Goal: Task Accomplishment & Management: Manage account settings

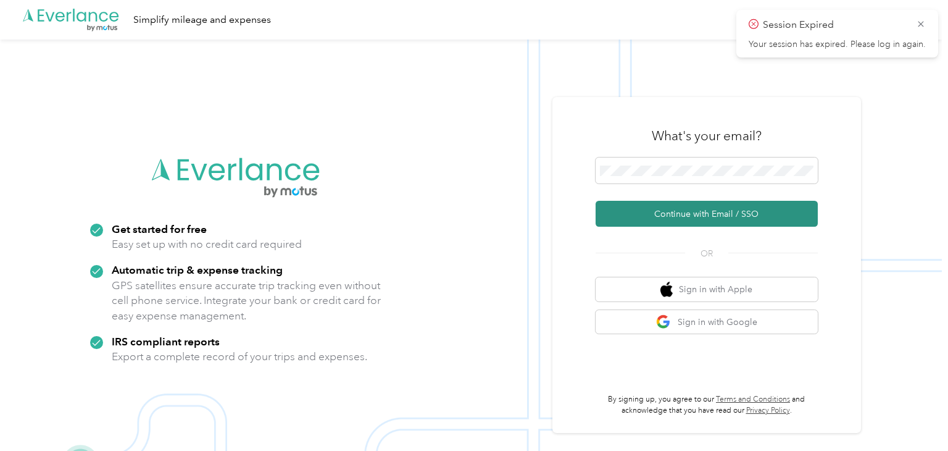
click at [693, 213] on button "Continue with Email / SSO" at bounding box center [707, 214] width 222 height 26
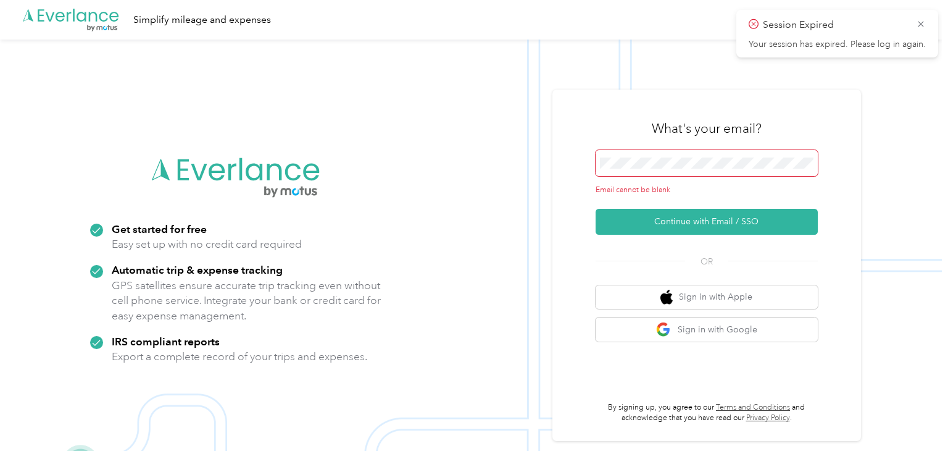
click at [700, 154] on span at bounding box center [707, 163] width 222 height 26
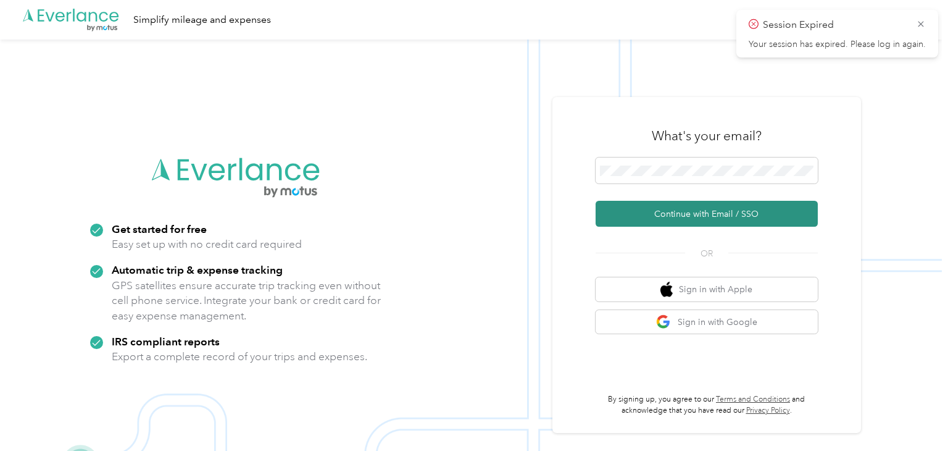
click at [711, 216] on button "Continue with Email / SSO" at bounding box center [707, 214] width 222 height 26
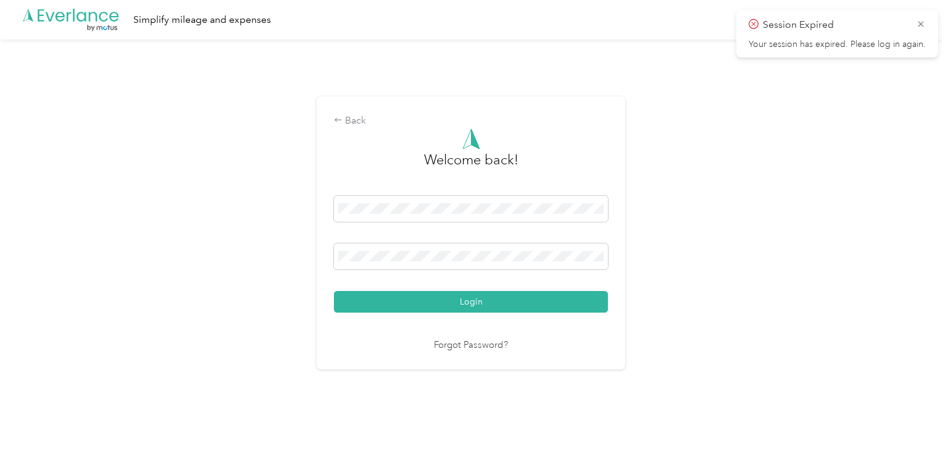
click at [334, 291] on button "Login" at bounding box center [471, 302] width 274 height 22
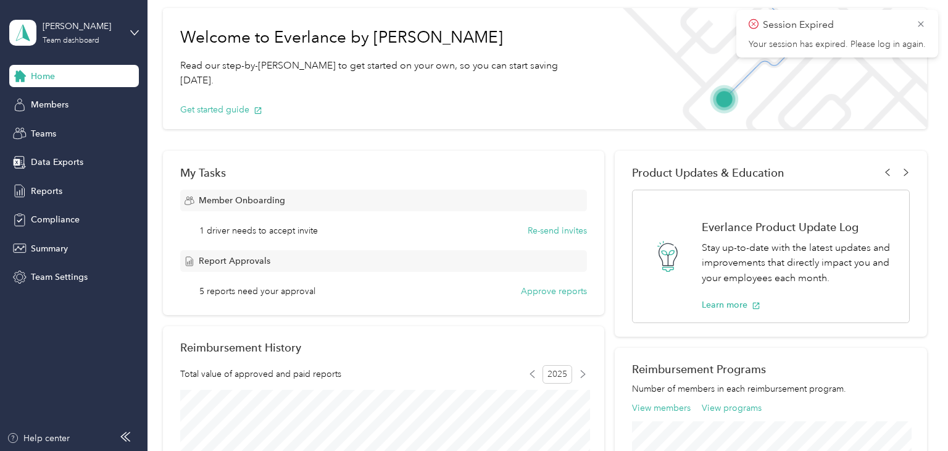
scroll to position [56, 0]
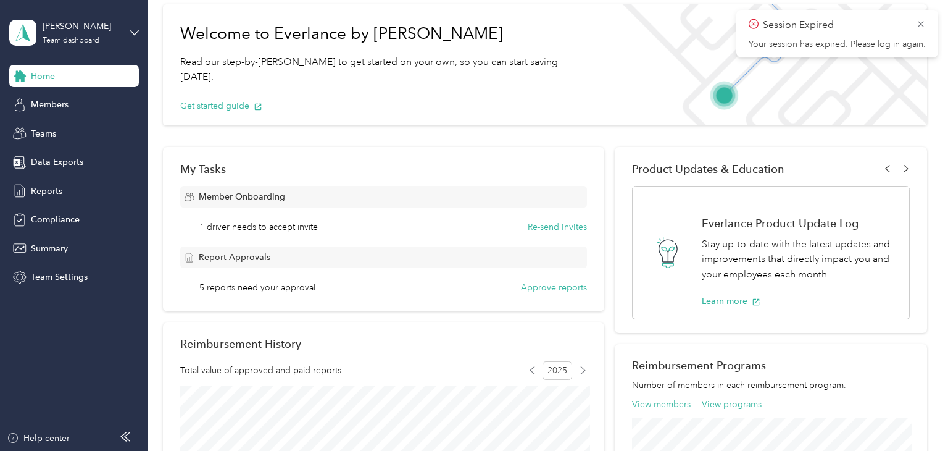
click at [927, 19] on div "Session Expired Your session has expired. Please log in again." at bounding box center [838, 34] width 202 height 48
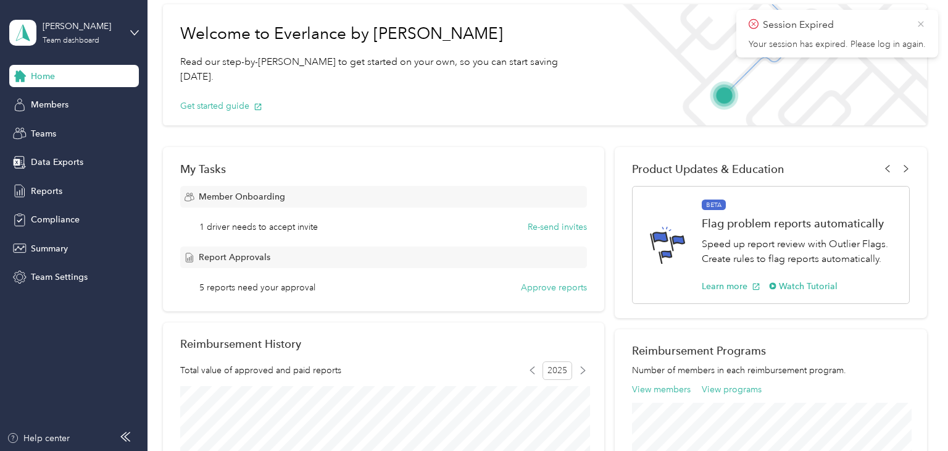
click at [920, 20] on icon at bounding box center [921, 24] width 10 height 11
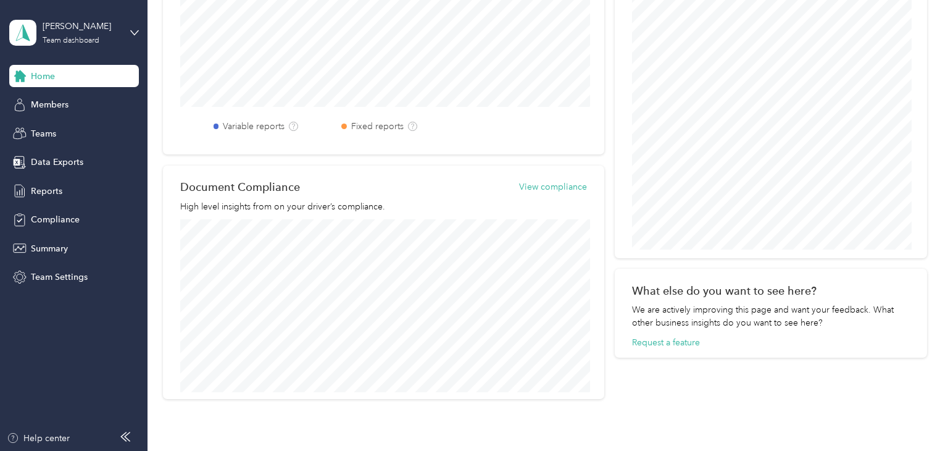
scroll to position [258, 0]
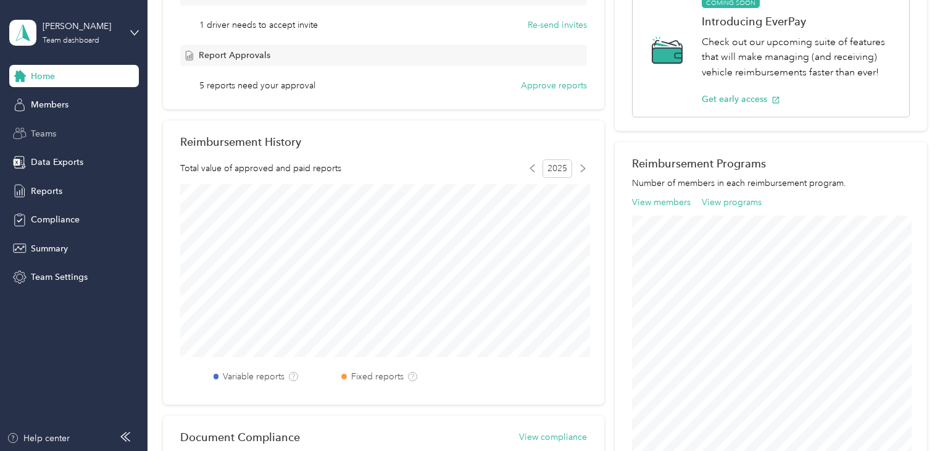
click at [51, 133] on span "Teams" at bounding box center [43, 133] width 25 height 13
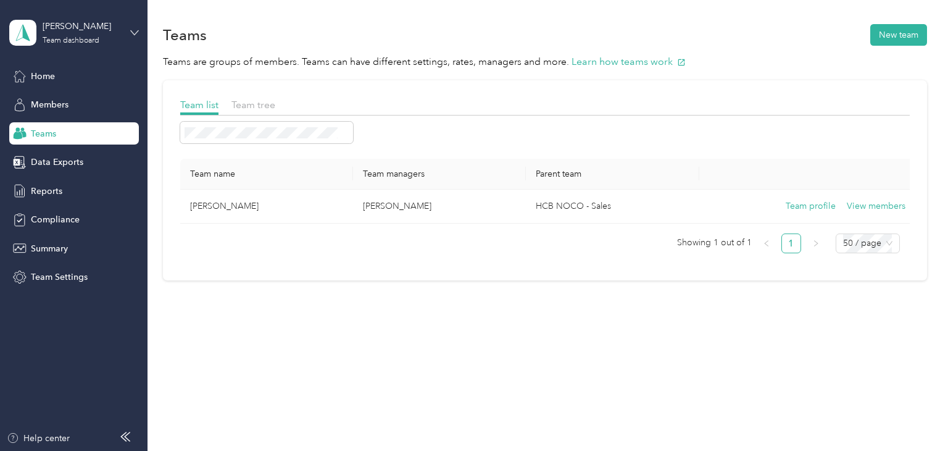
click at [135, 33] on icon at bounding box center [134, 32] width 9 height 9
click at [49, 104] on div "Team dashboard" at bounding box center [139, 102] width 243 height 22
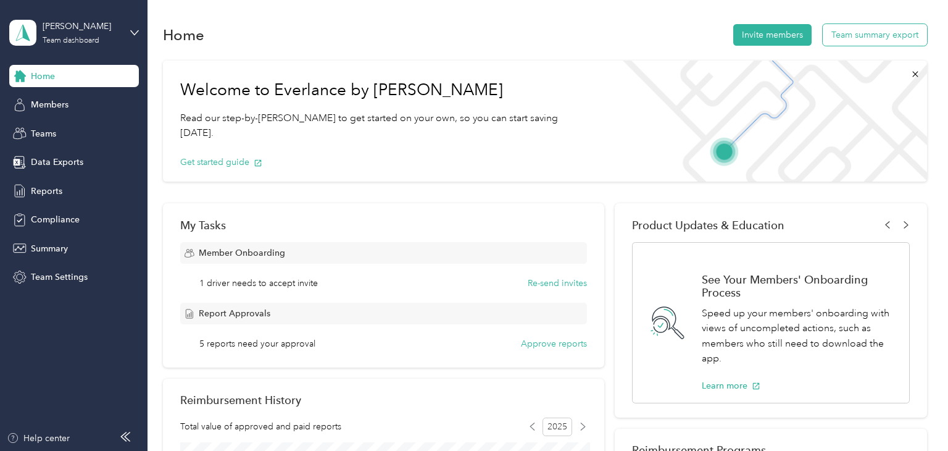
click at [890, 36] on button "Team summary export" at bounding box center [875, 35] width 104 height 22
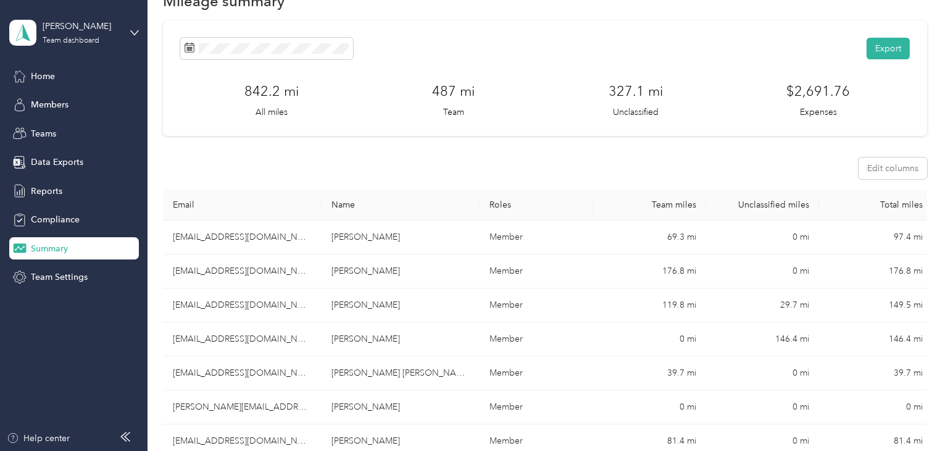
scroll to position [24, 0]
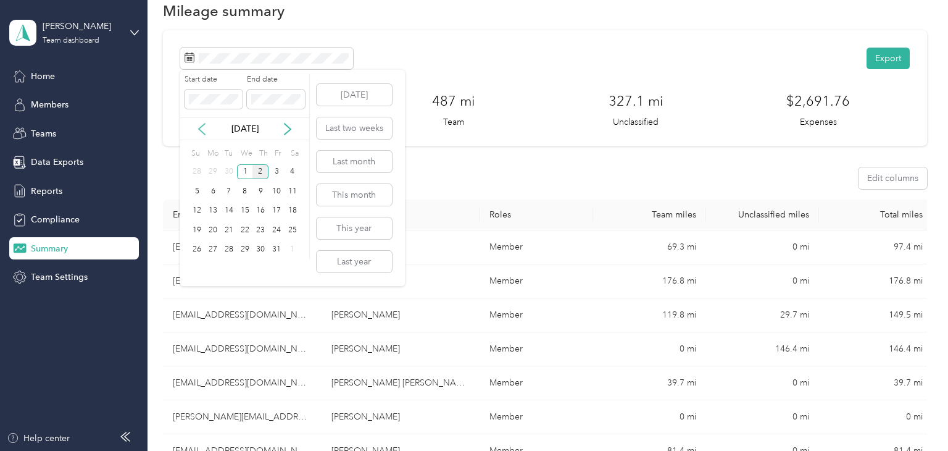
click at [203, 126] on icon at bounding box center [202, 129] width 12 height 12
click at [215, 172] on div "1" at bounding box center [213, 171] width 16 height 15
click at [232, 251] on div "30" at bounding box center [229, 249] width 16 height 15
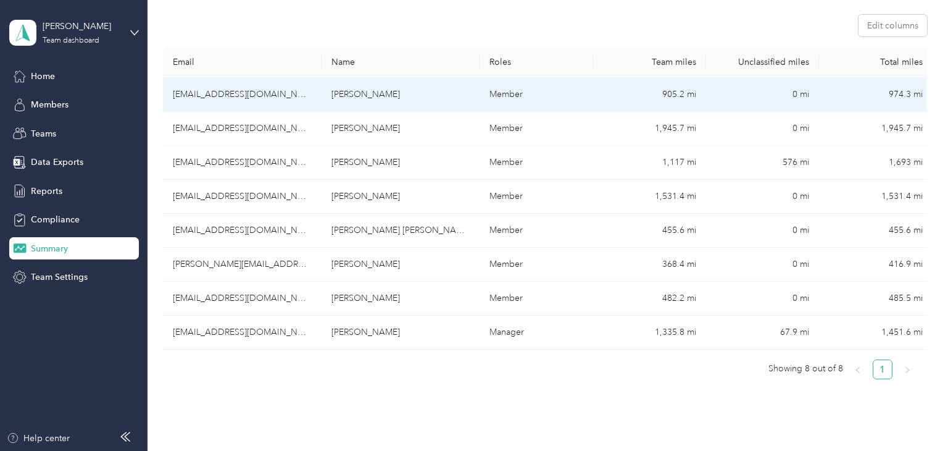
scroll to position [183, 0]
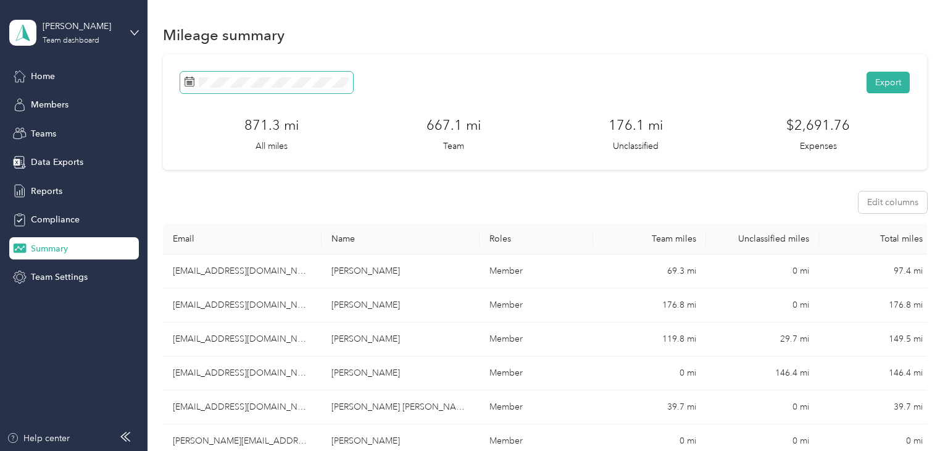
click at [191, 86] on icon at bounding box center [190, 82] width 10 height 10
click at [191, 81] on icon at bounding box center [190, 82] width 10 height 10
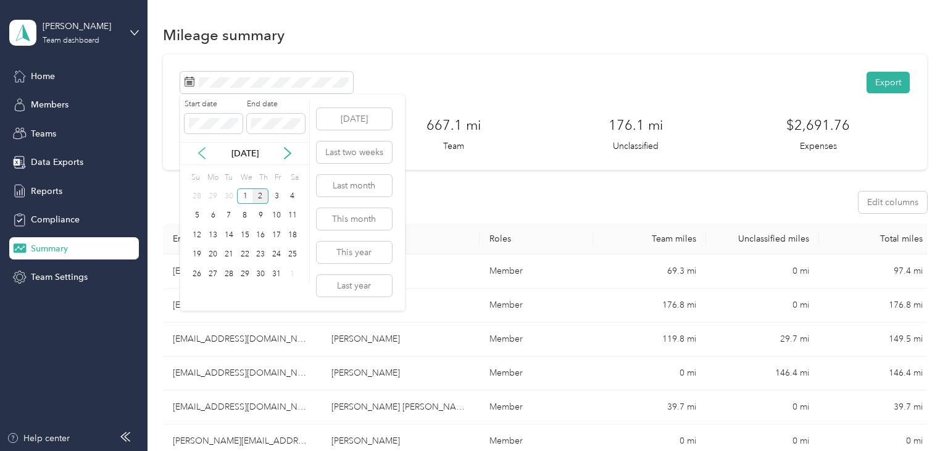
click at [201, 150] on icon at bounding box center [202, 153] width 6 height 11
click at [212, 194] on div "1" at bounding box center [213, 195] width 16 height 15
click at [230, 275] on div "30" at bounding box center [229, 273] width 16 height 15
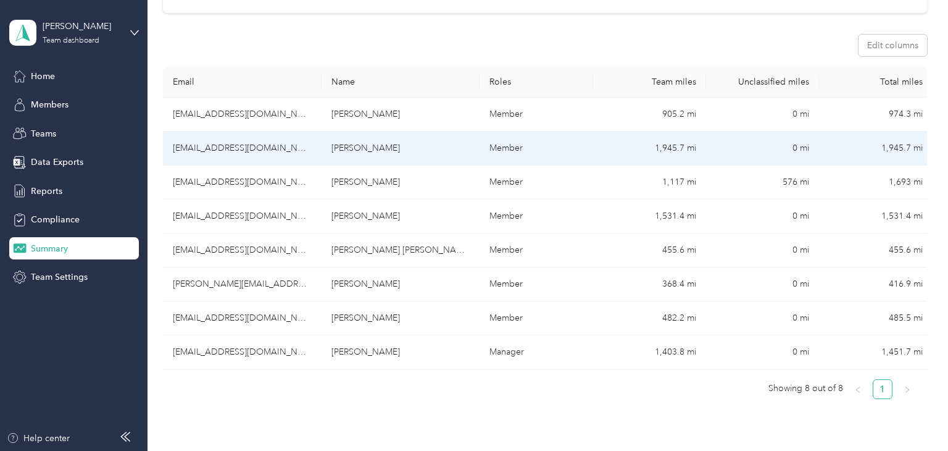
scroll to position [174, 0]
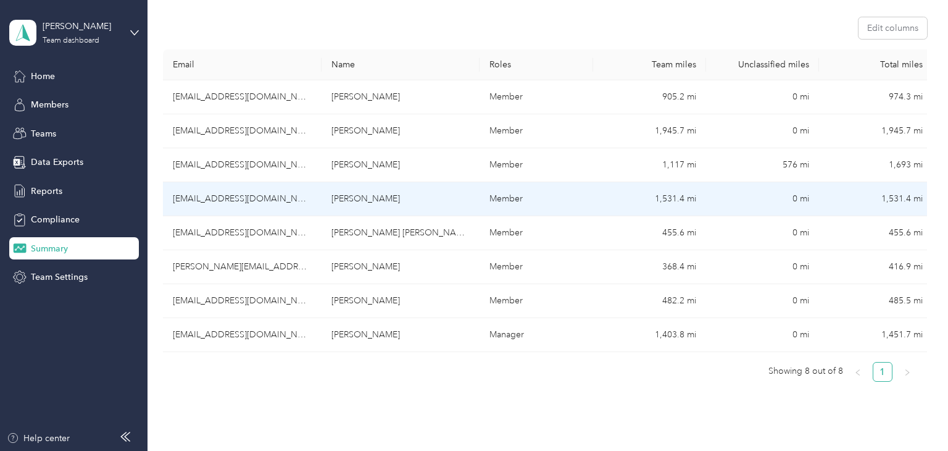
click at [215, 198] on td "[EMAIL_ADDRESS][DOMAIN_NAME]" at bounding box center [242, 199] width 159 height 34
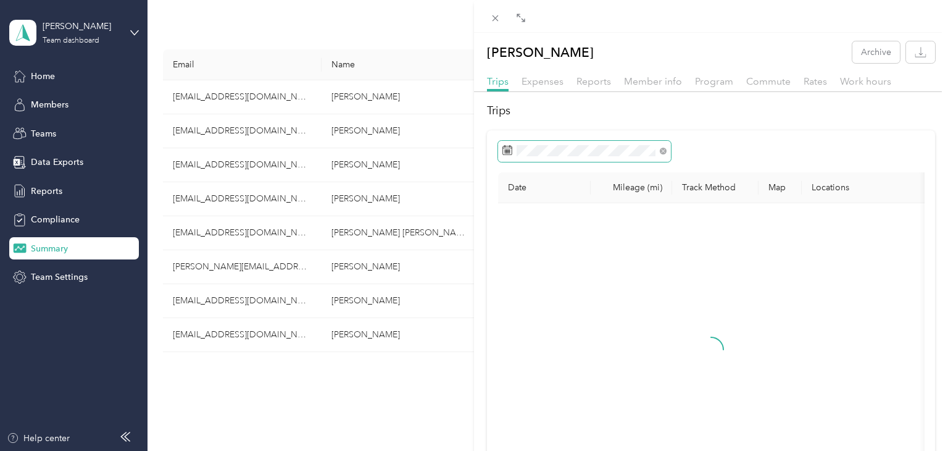
click at [509, 149] on g at bounding box center [507, 149] width 9 height 9
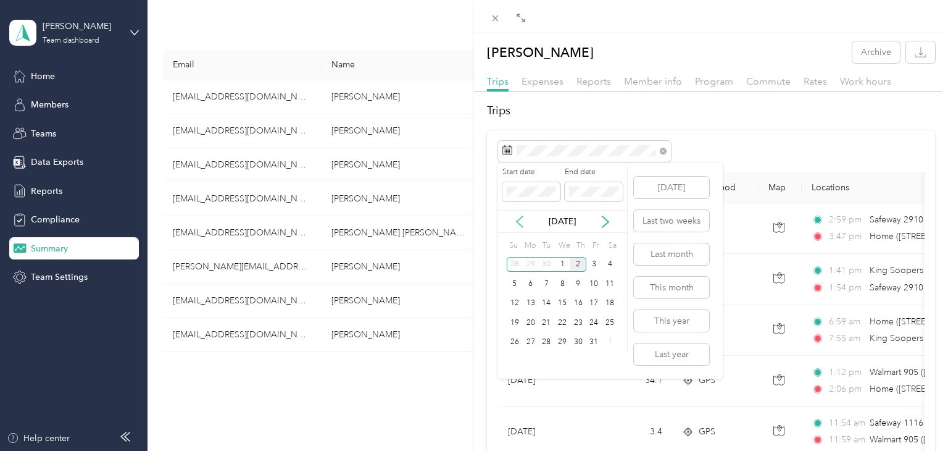
click at [518, 220] on icon at bounding box center [520, 221] width 12 height 12
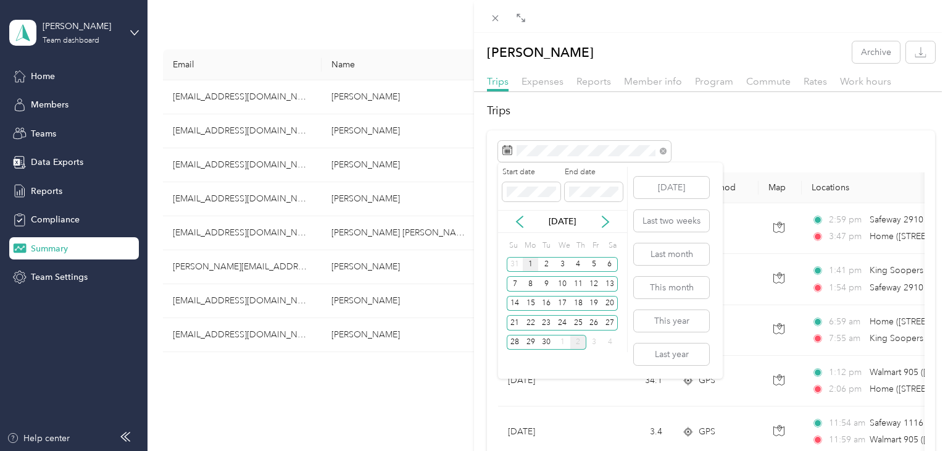
click at [532, 267] on div "1" at bounding box center [531, 264] width 16 height 15
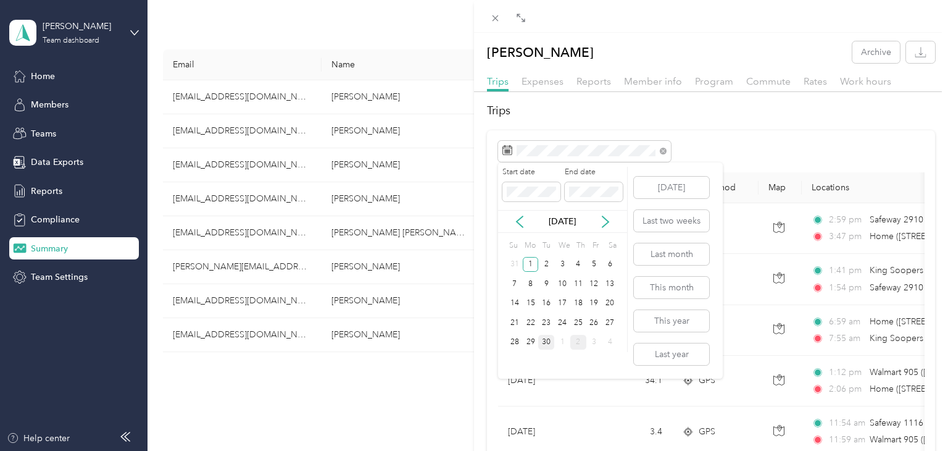
click at [551, 343] on div "30" at bounding box center [546, 342] width 16 height 15
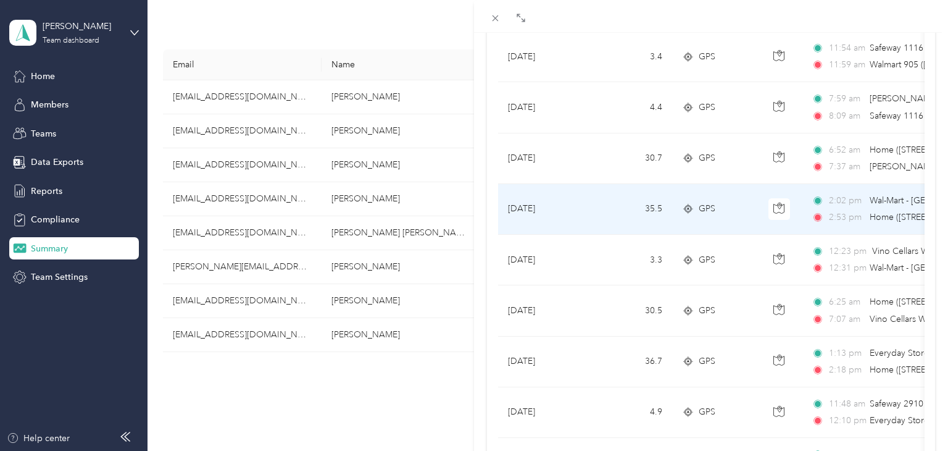
scroll to position [374, 0]
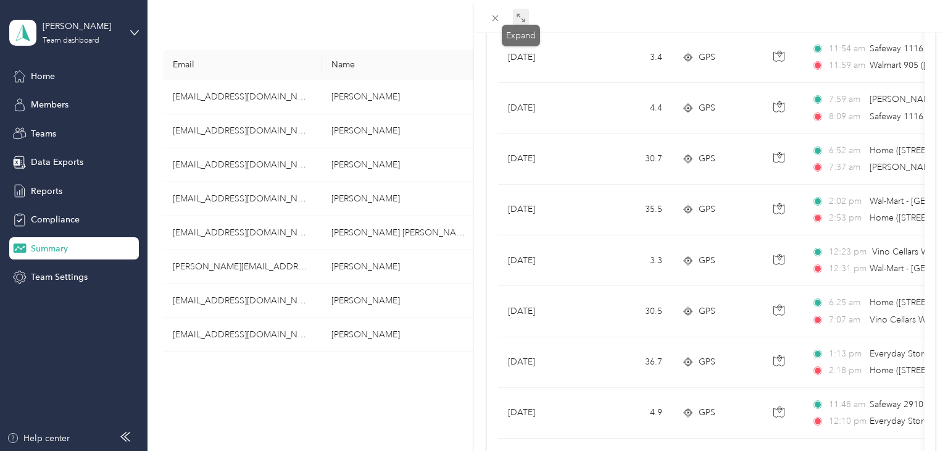
click at [521, 20] on icon at bounding box center [521, 18] width 10 height 10
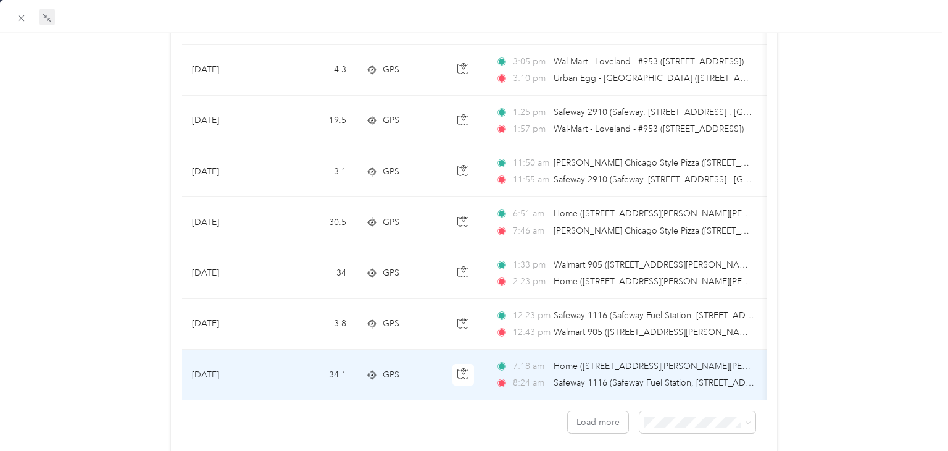
scroll to position [1072, 0]
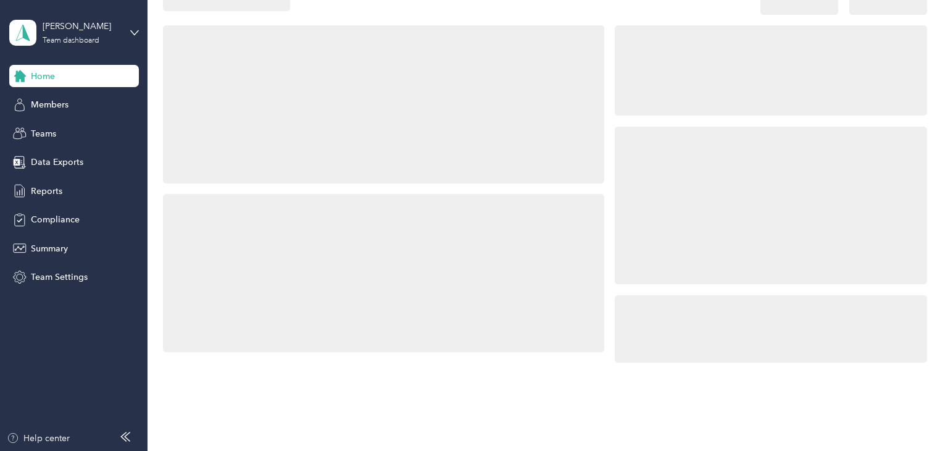
scroll to position [174, 0]
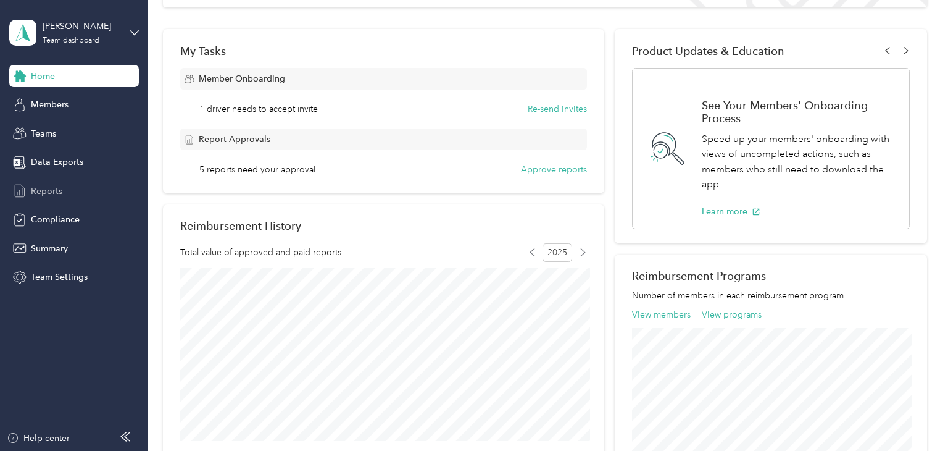
click at [45, 194] on span "Reports" at bounding box center [46, 191] width 31 height 13
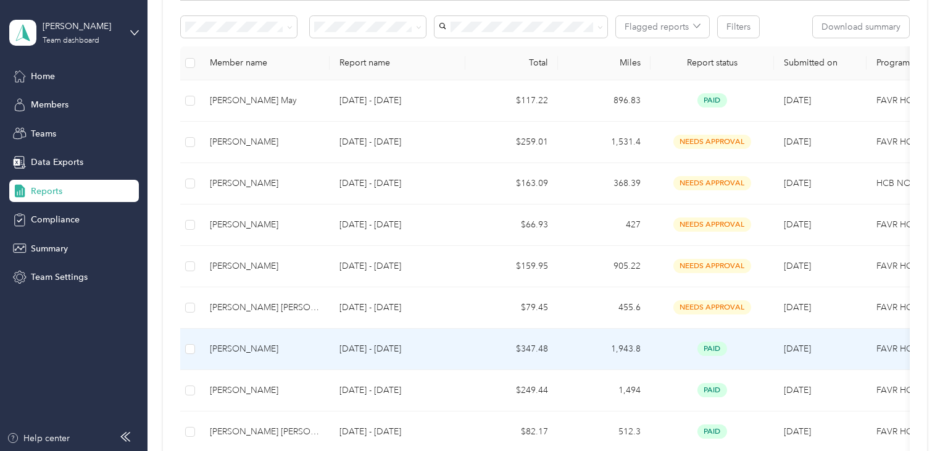
scroll to position [207, 0]
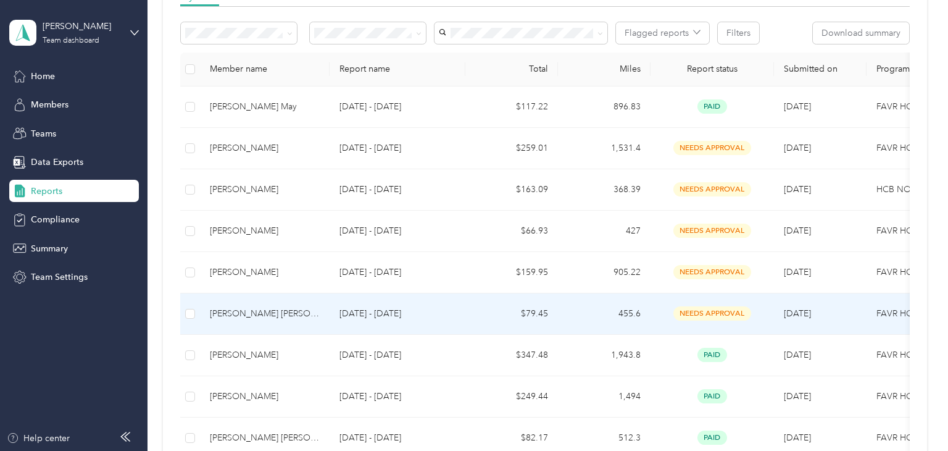
click at [720, 315] on span "needs approval" at bounding box center [713, 313] width 78 height 14
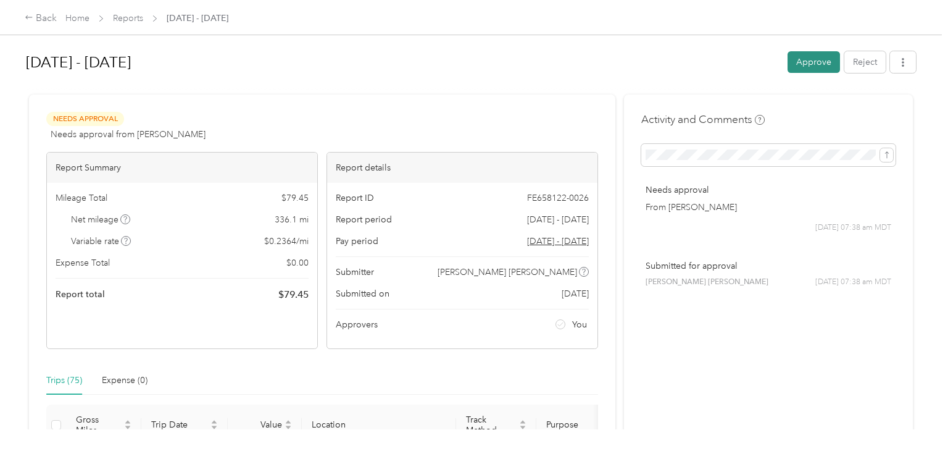
click at [817, 67] on button "Approve" at bounding box center [814, 62] width 52 height 22
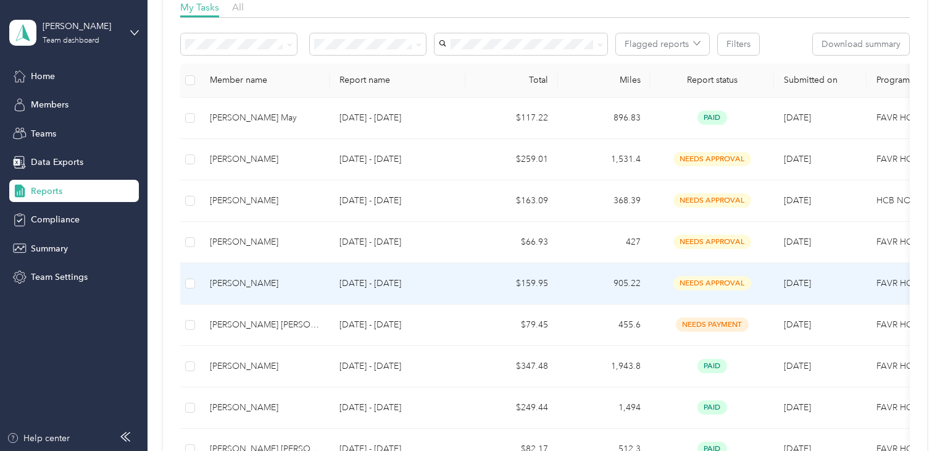
scroll to position [212, 0]
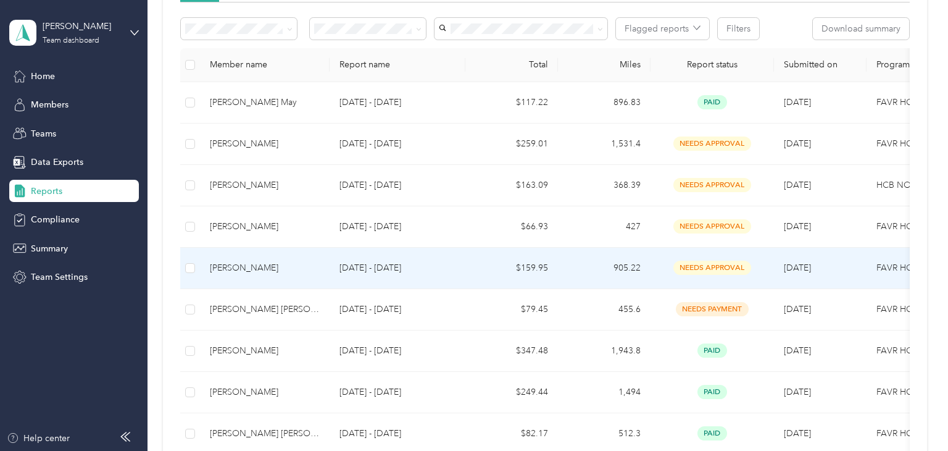
click at [723, 265] on span "needs approval" at bounding box center [713, 268] width 78 height 14
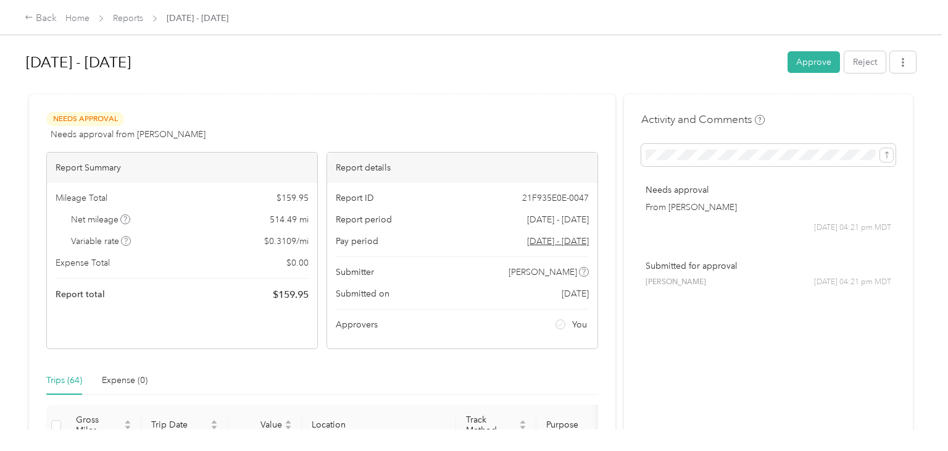
click at [829, 62] on button "Approve" at bounding box center [814, 62] width 52 height 22
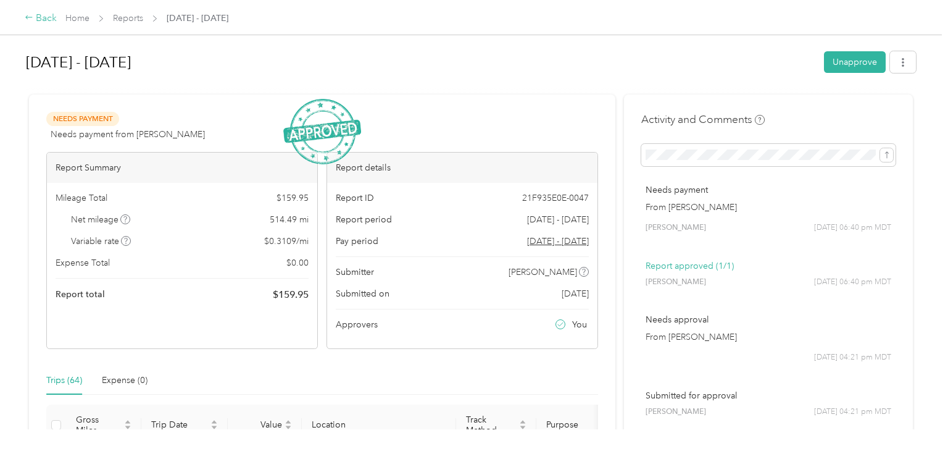
click at [51, 20] on div "Back" at bounding box center [41, 18] width 32 height 15
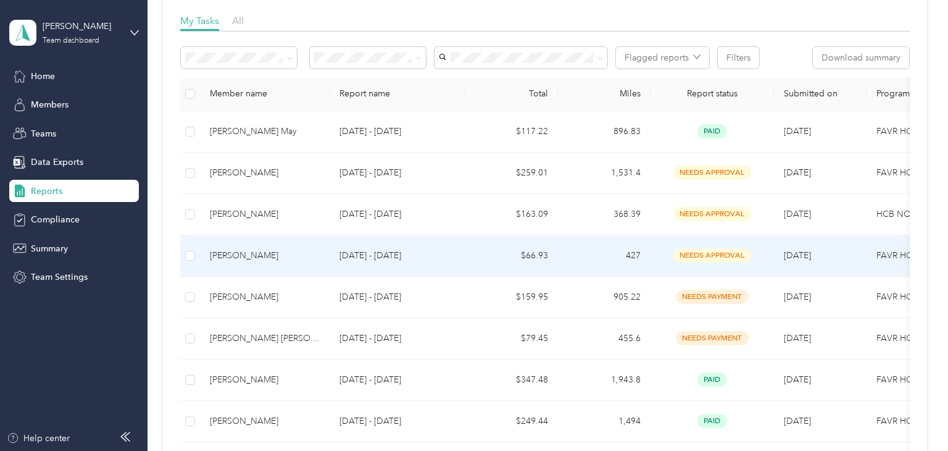
scroll to position [238, 0]
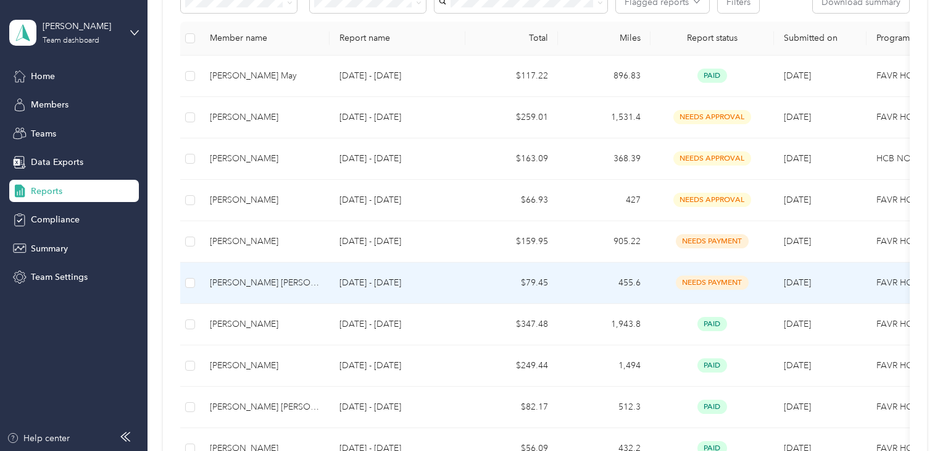
click at [706, 282] on span "needs payment" at bounding box center [712, 282] width 73 height 14
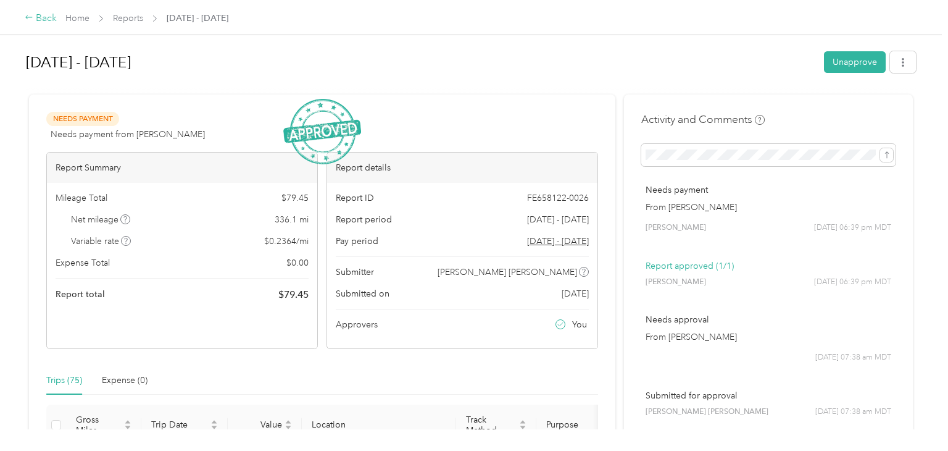
click at [51, 22] on div "Back" at bounding box center [41, 18] width 32 height 15
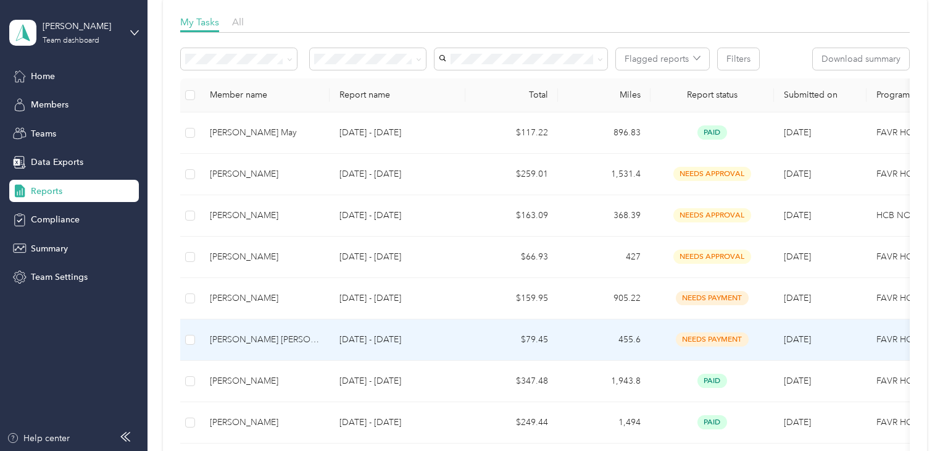
scroll to position [230, 0]
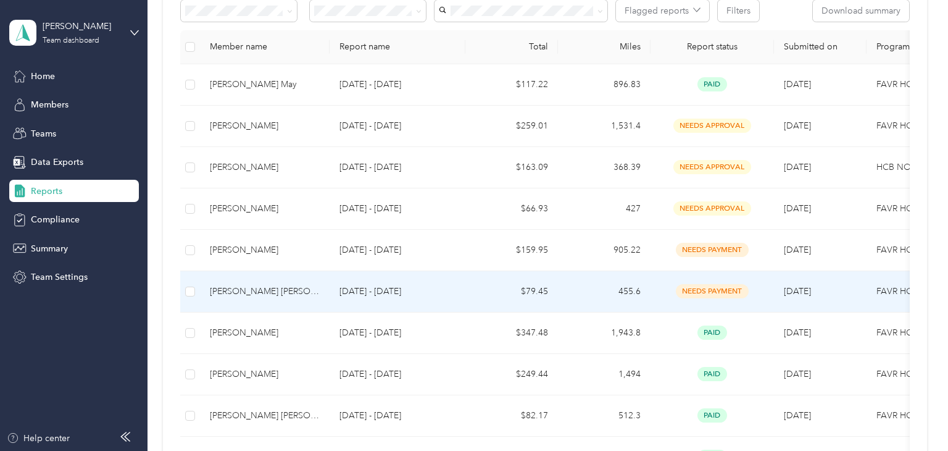
click at [728, 287] on span "needs payment" at bounding box center [712, 291] width 73 height 14
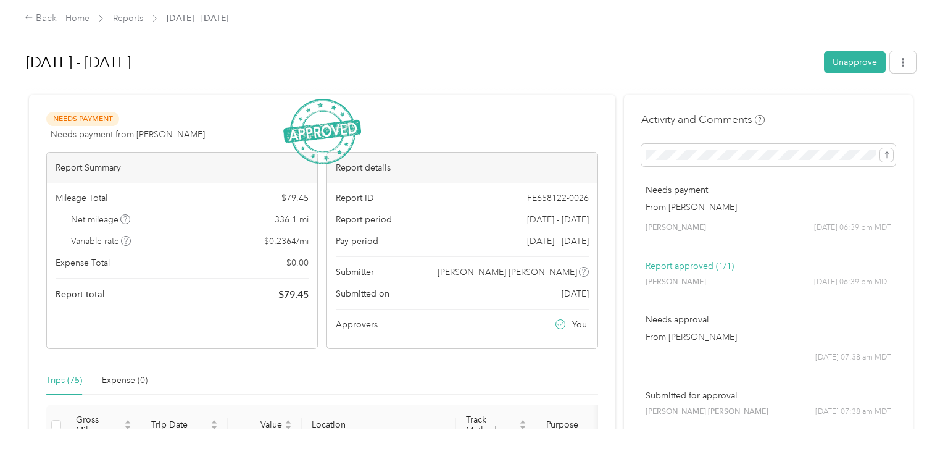
click at [420, 135] on div "Needs Payment Needs payment from [PERSON_NAME] View activity & comments" at bounding box center [322, 127] width 552 height 30
click at [93, 124] on span "Needs Payment" at bounding box center [82, 119] width 73 height 14
click at [348, 144] on img at bounding box center [322, 132] width 78 height 66
click at [877, 67] on button "Unapprove" at bounding box center [855, 62] width 62 height 22
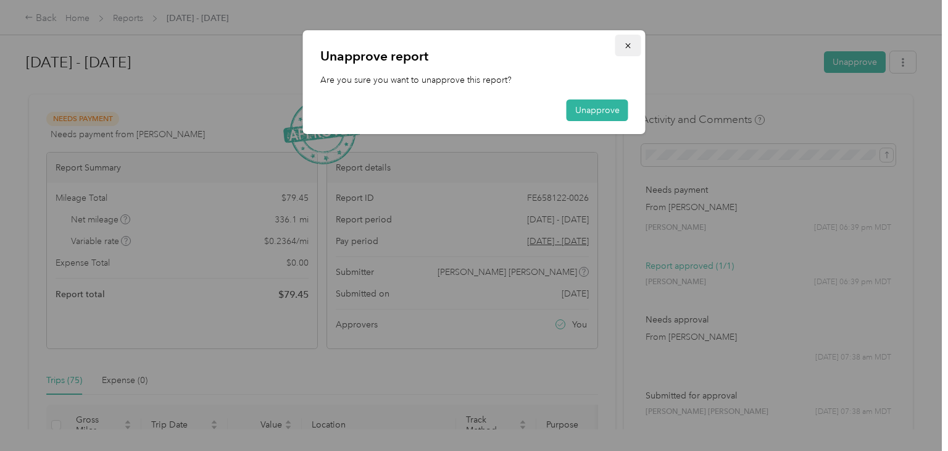
click at [630, 45] on icon "button" at bounding box center [628, 45] width 9 height 9
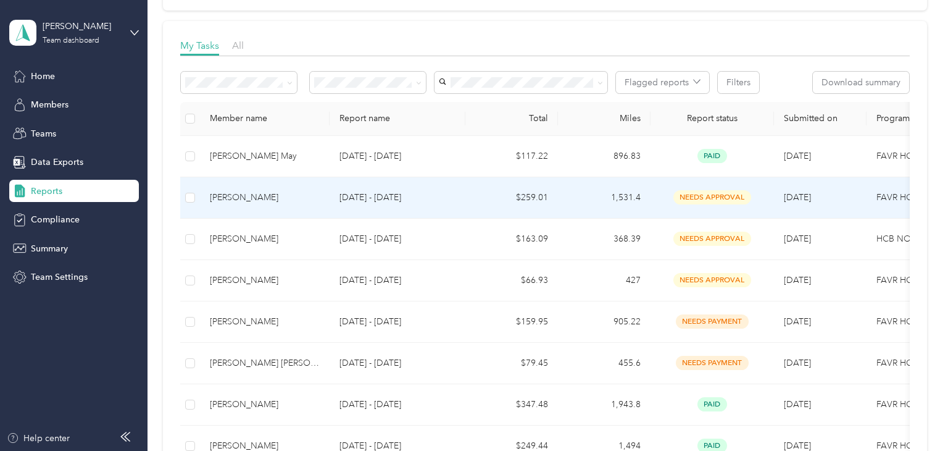
scroll to position [236, 0]
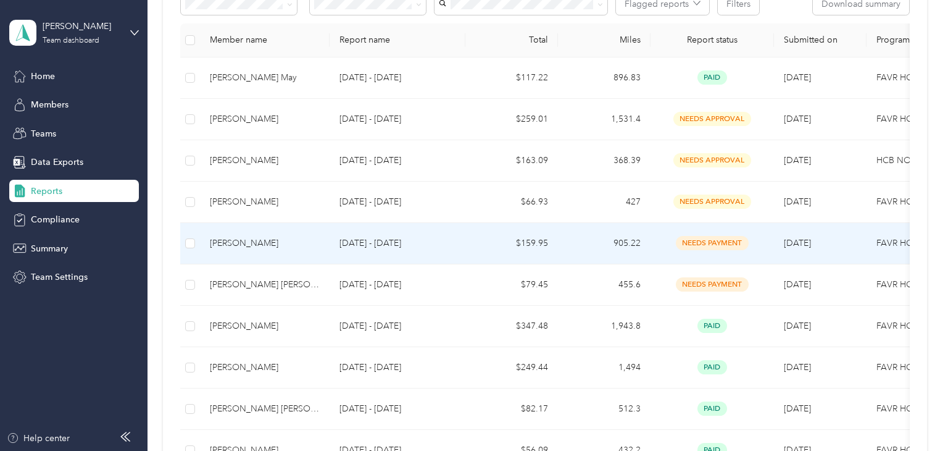
click at [714, 244] on span "needs payment" at bounding box center [712, 243] width 73 height 14
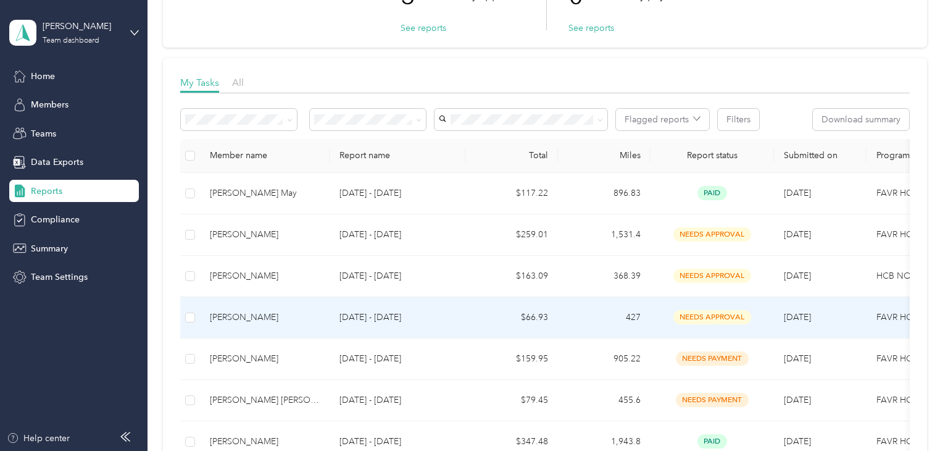
scroll to position [154, 0]
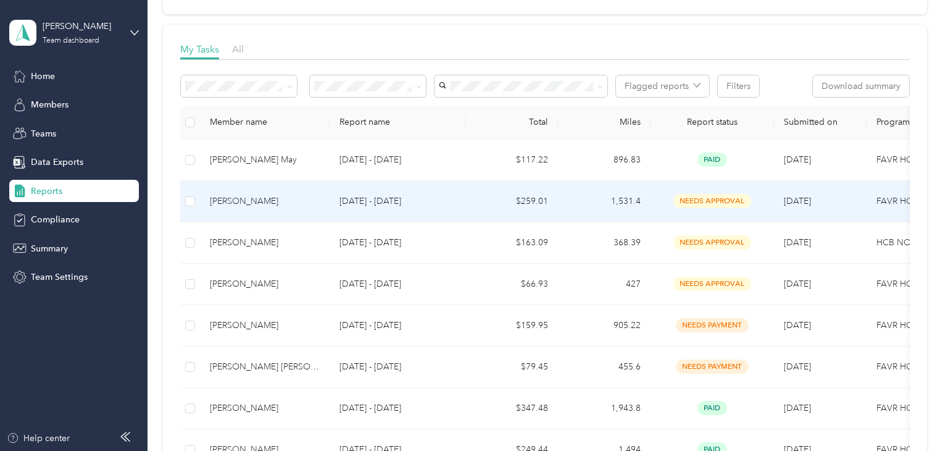
click at [721, 194] on span "needs approval" at bounding box center [713, 201] width 78 height 14
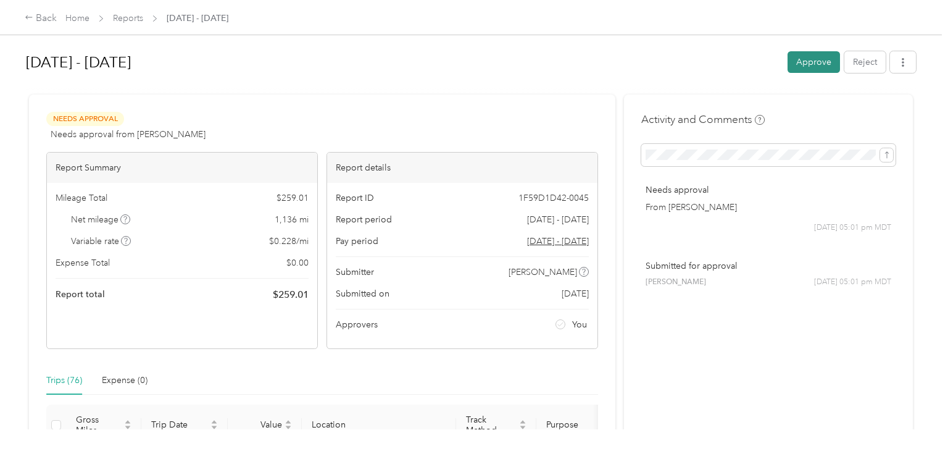
click at [833, 69] on button "Approve" at bounding box center [814, 62] width 52 height 22
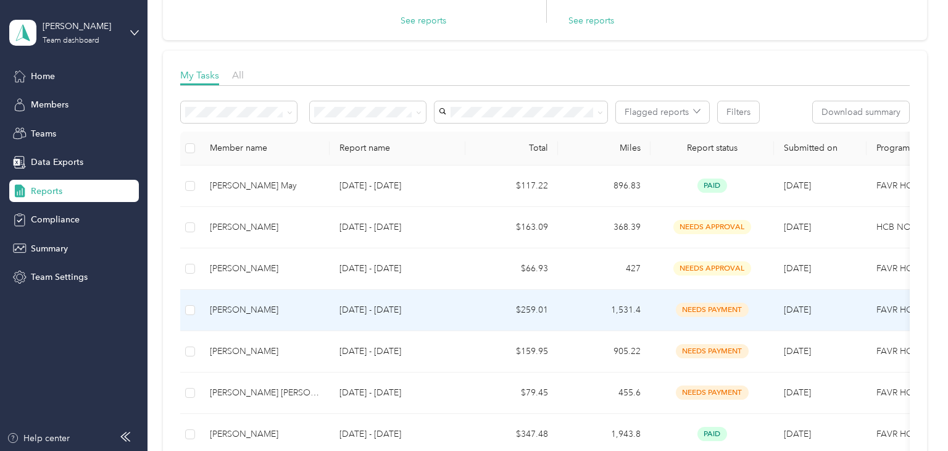
scroll to position [130, 0]
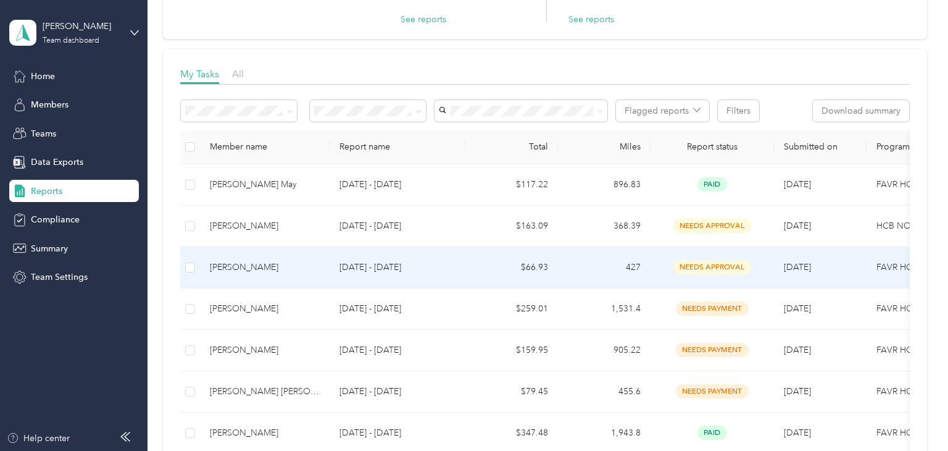
click at [733, 264] on span "needs approval" at bounding box center [713, 267] width 78 height 14
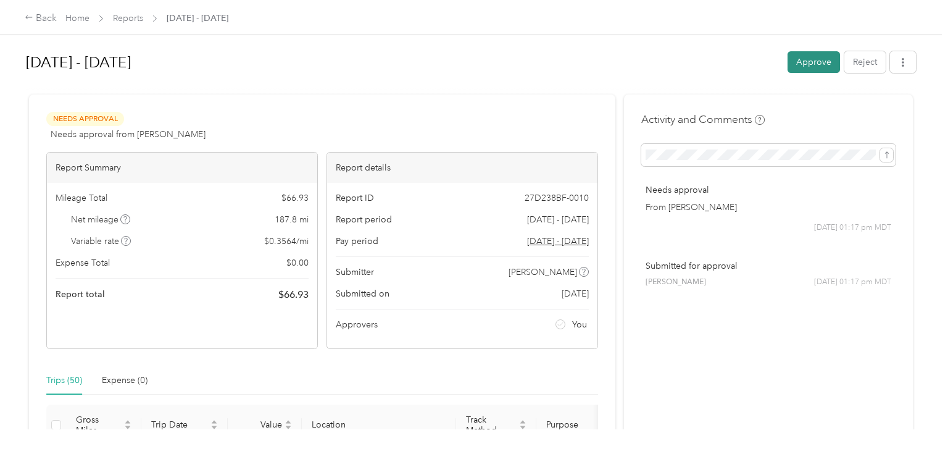
click at [822, 67] on button "Approve" at bounding box center [814, 62] width 52 height 22
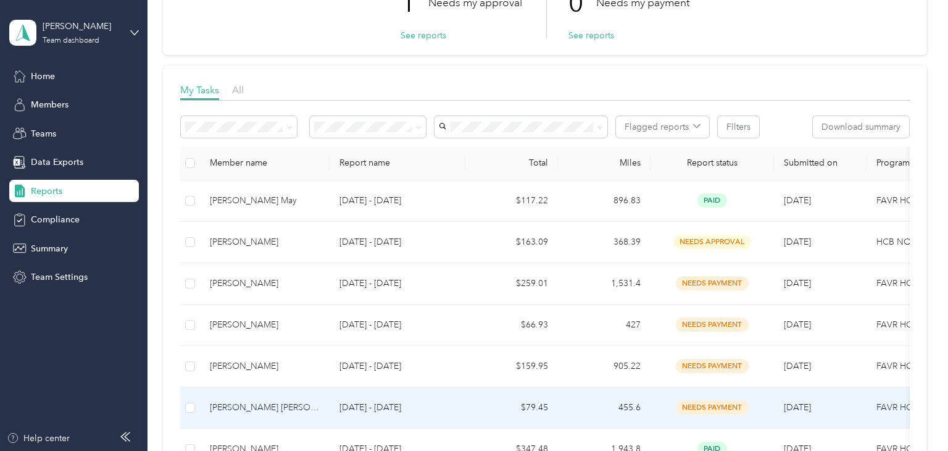
scroll to position [119, 0]
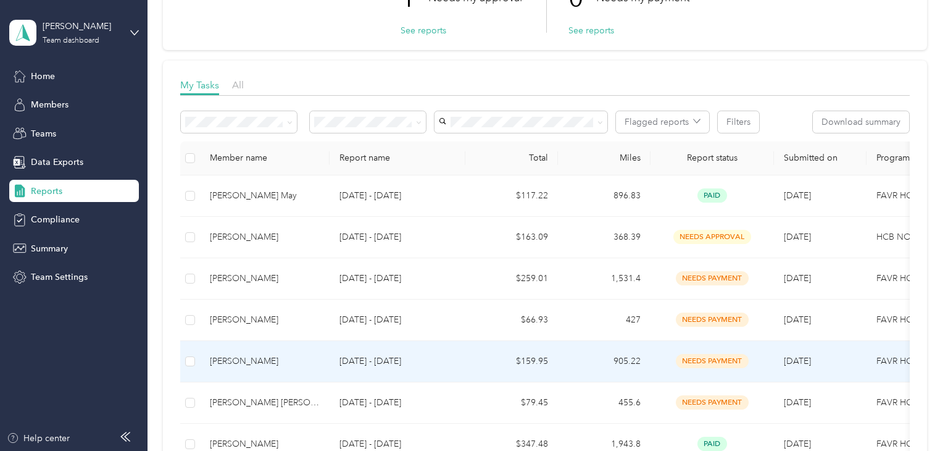
click at [722, 362] on span "needs payment" at bounding box center [712, 361] width 73 height 14
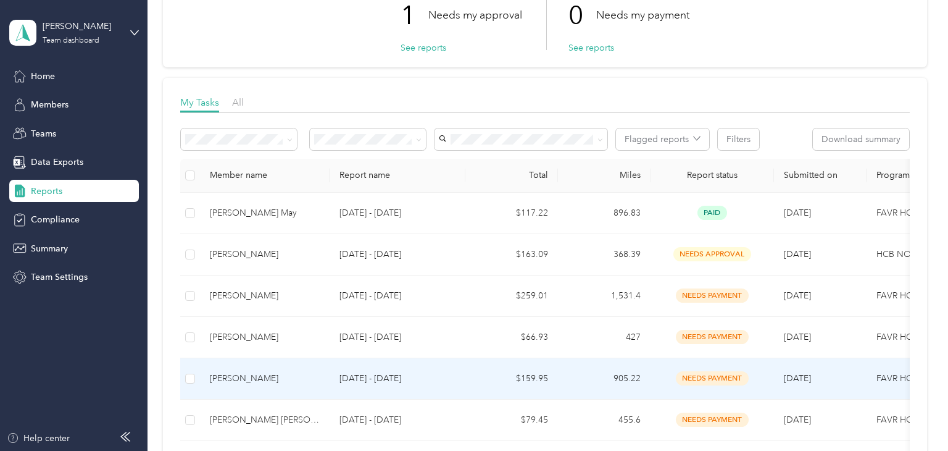
scroll to position [104, 0]
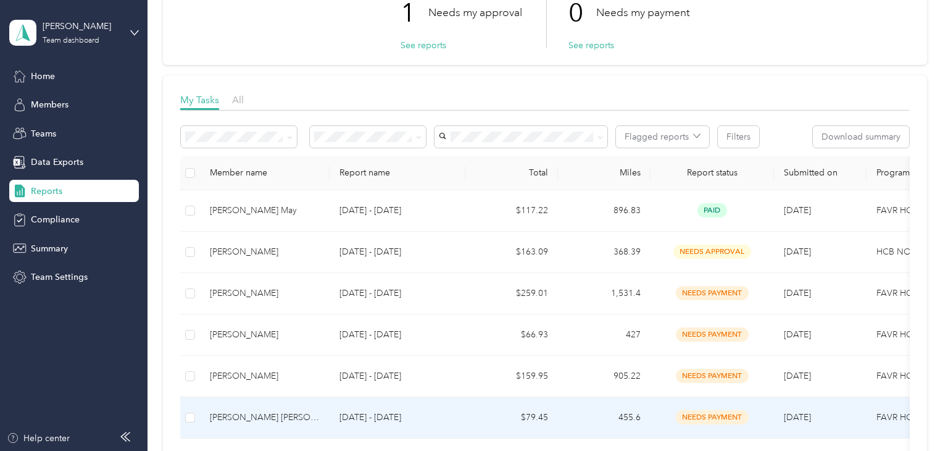
click at [711, 422] on span "needs payment" at bounding box center [712, 417] width 73 height 14
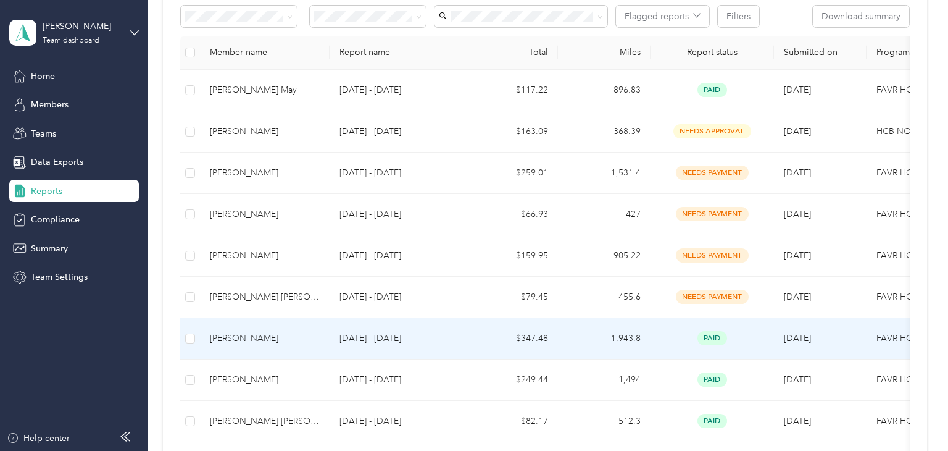
scroll to position [220, 0]
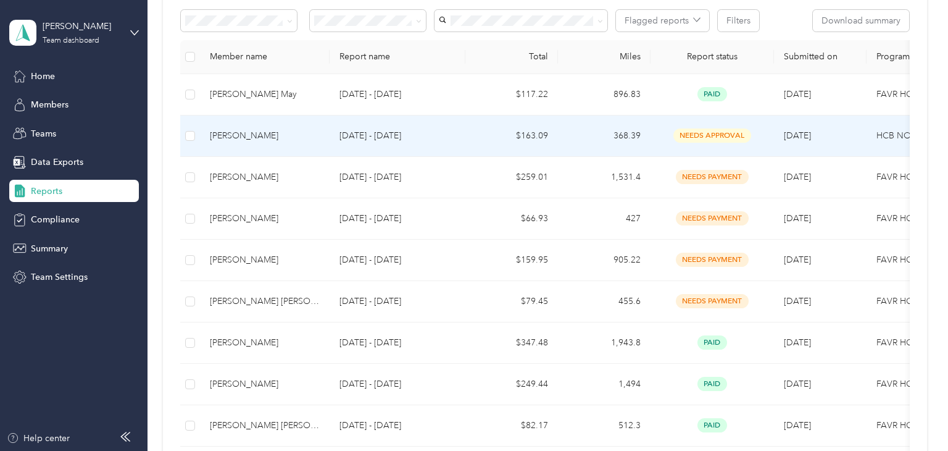
click at [743, 139] on span "needs approval" at bounding box center [713, 135] width 78 height 14
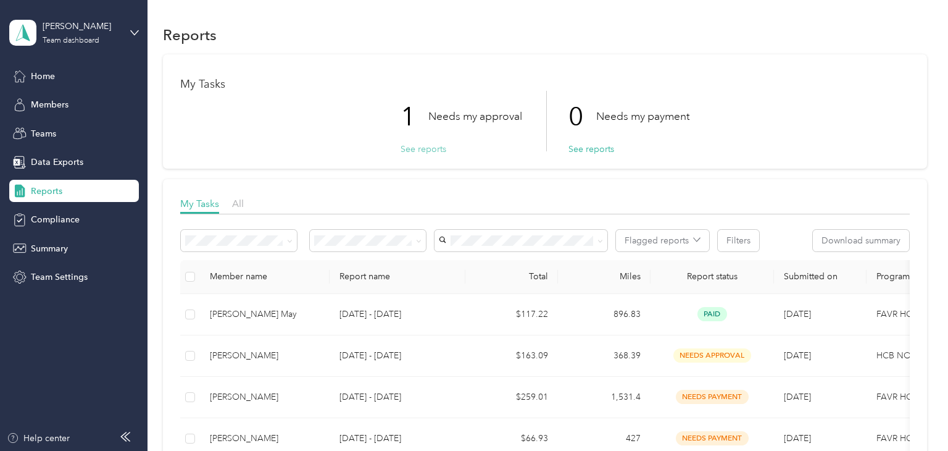
click at [424, 151] on button "See reports" at bounding box center [424, 149] width 46 height 13
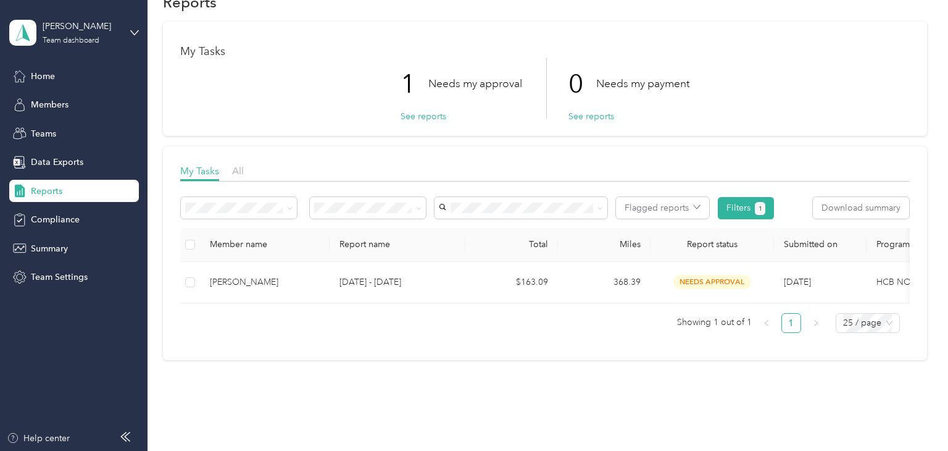
scroll to position [36, 0]
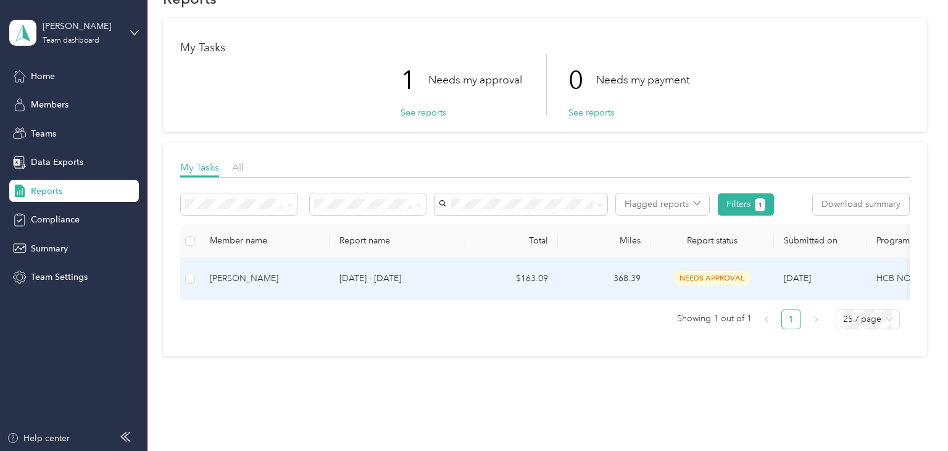
click at [724, 281] on span "needs approval" at bounding box center [713, 278] width 78 height 14
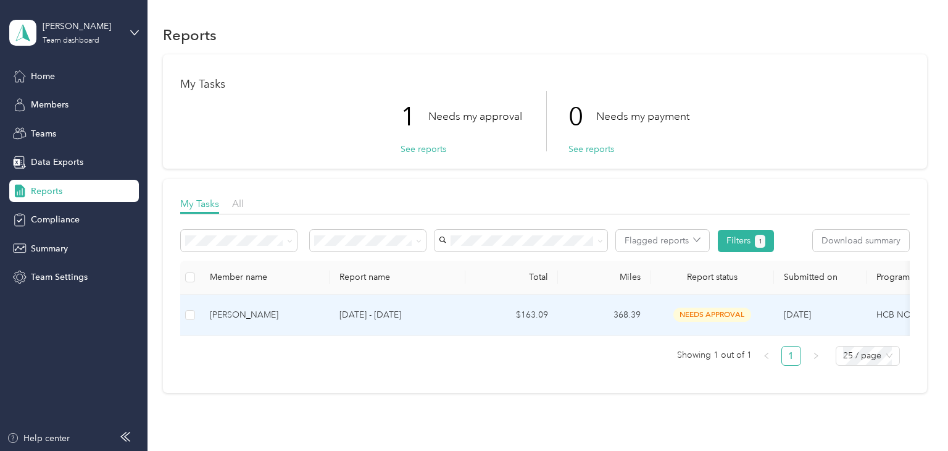
click at [227, 314] on div "[PERSON_NAME]" at bounding box center [265, 315] width 110 height 14
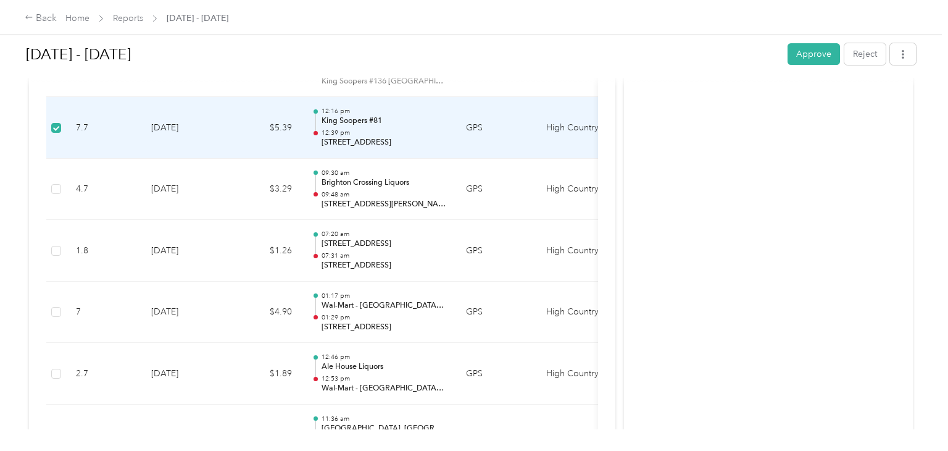
scroll to position [522, 0]
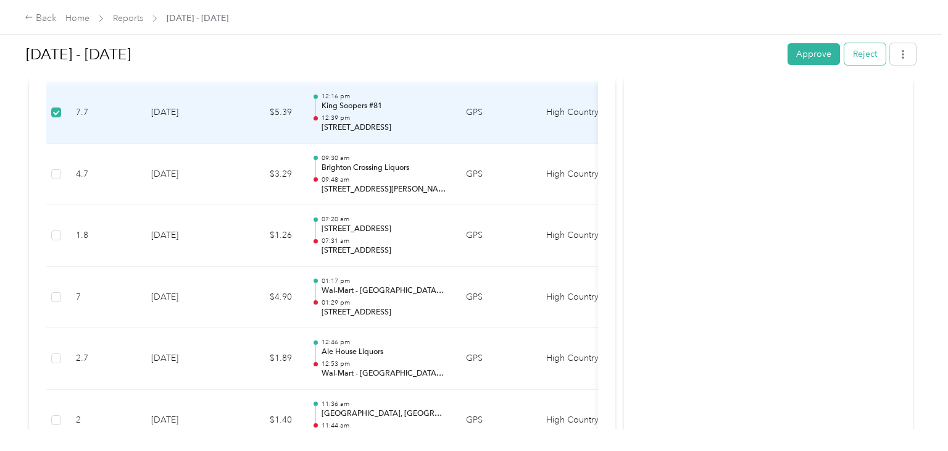
click at [875, 56] on button "Reject" at bounding box center [865, 54] width 41 height 22
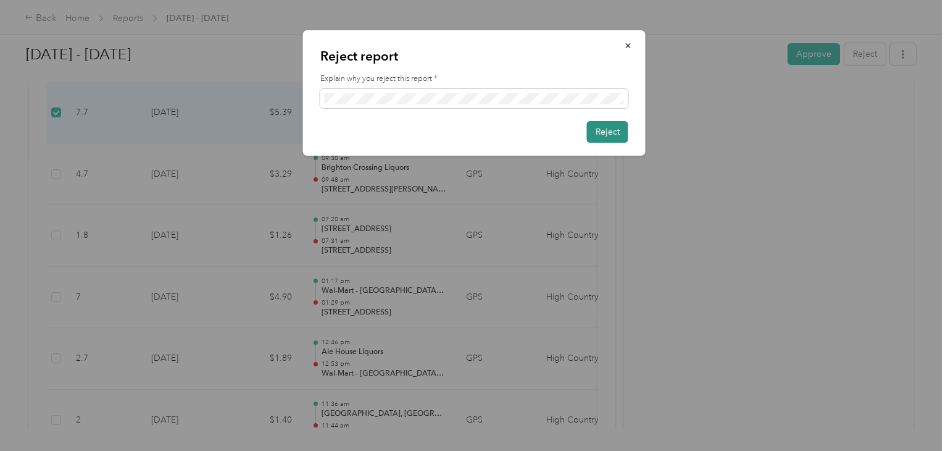
click at [598, 130] on button "Reject" at bounding box center [607, 132] width 41 height 22
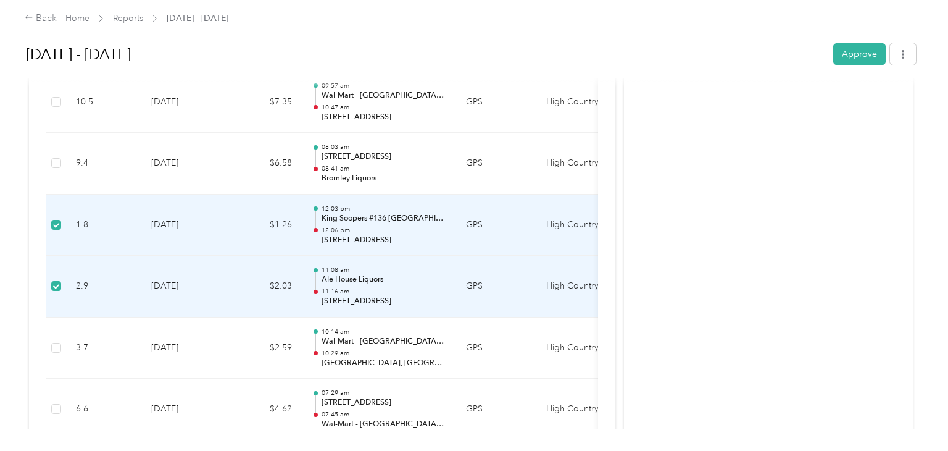
scroll to position [2928, 0]
click at [908, 54] on icon "button" at bounding box center [903, 54] width 9 height 9
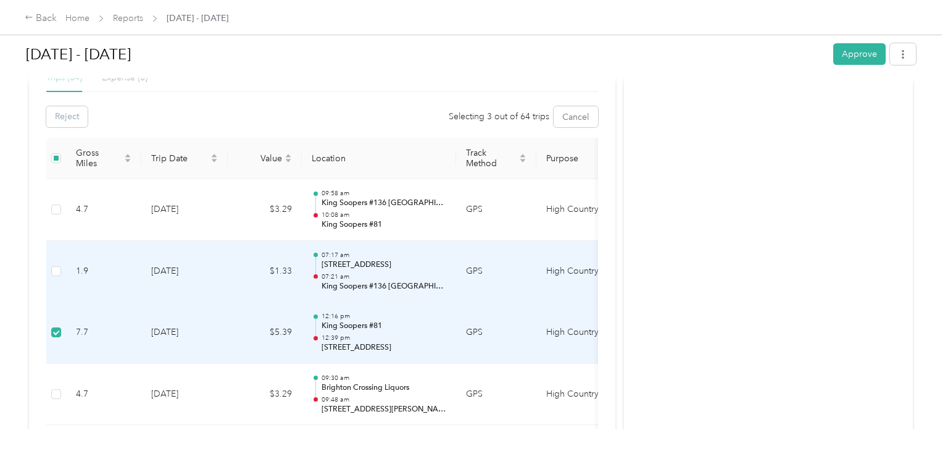
scroll to position [311, 0]
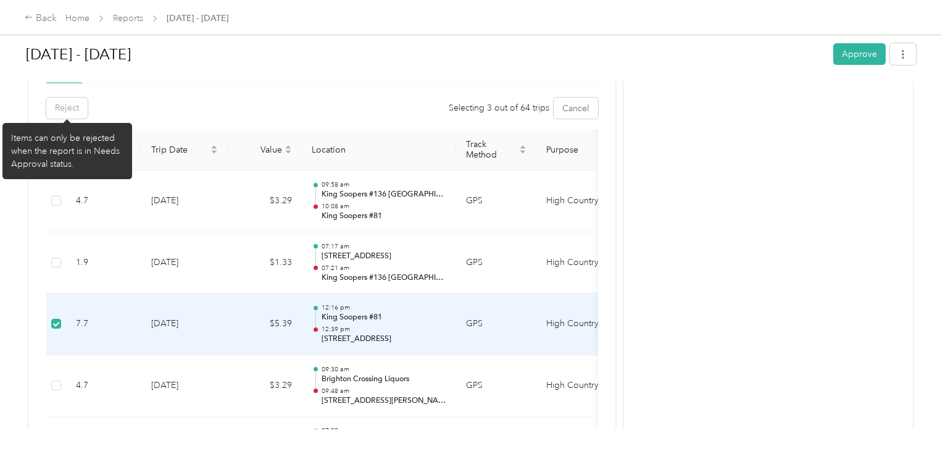
click at [58, 107] on div "Reject" at bounding box center [66, 108] width 41 height 21
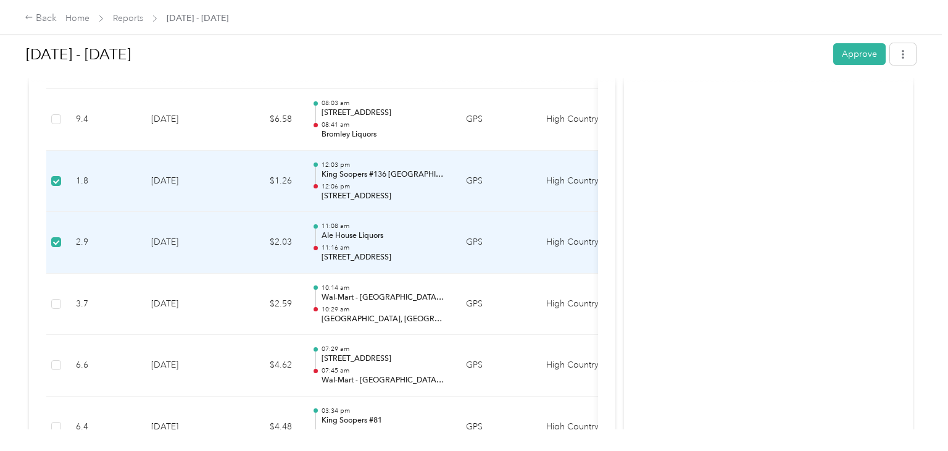
scroll to position [3067, 0]
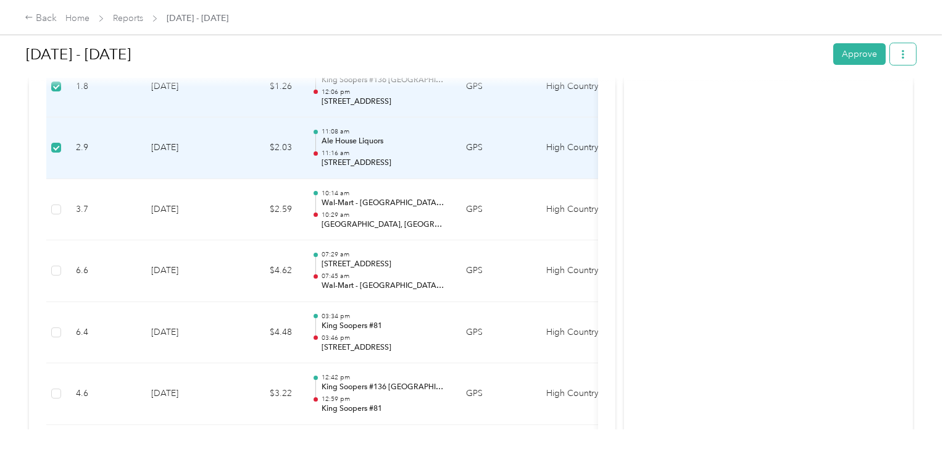
click at [914, 53] on button "button" at bounding box center [903, 54] width 26 height 22
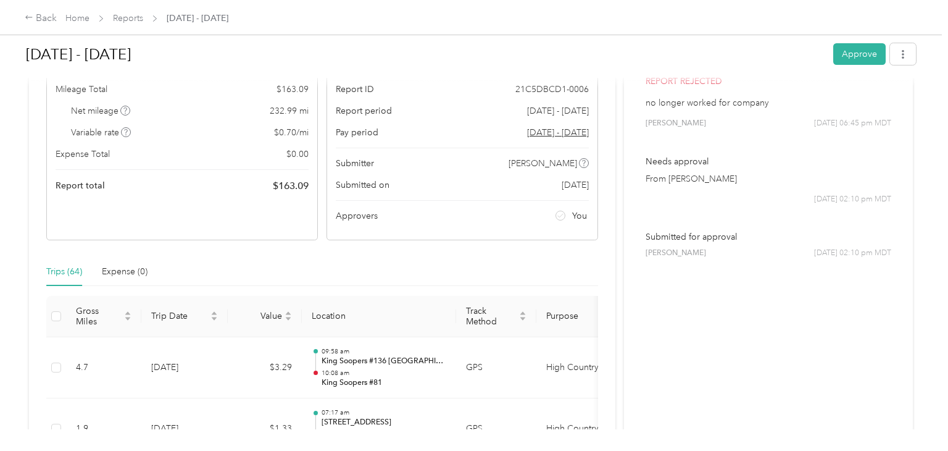
scroll to position [0, 0]
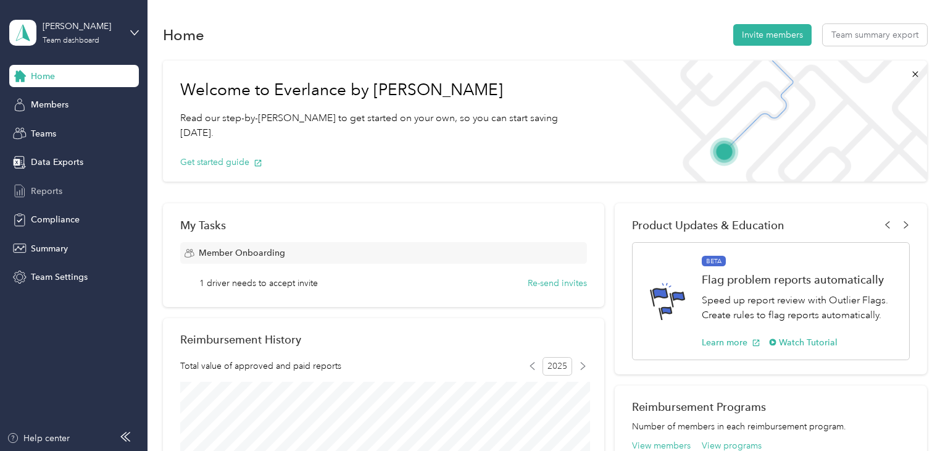
click at [54, 190] on span "Reports" at bounding box center [46, 191] width 31 height 13
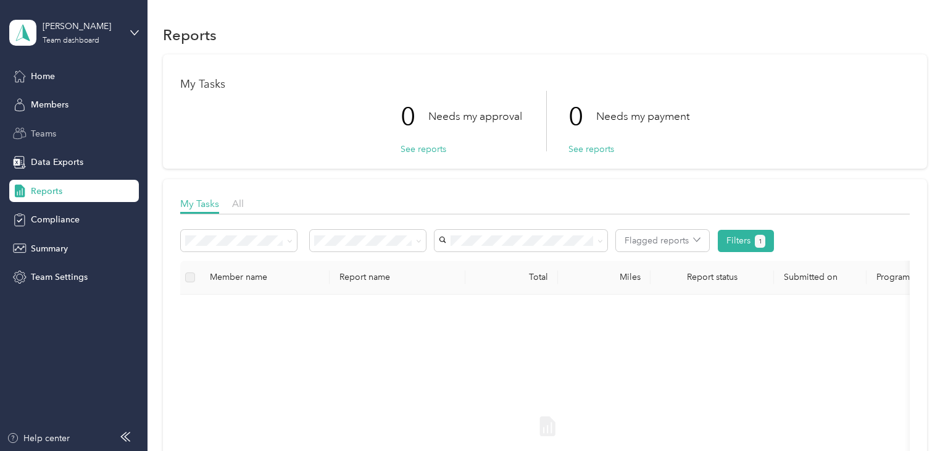
click at [41, 135] on span "Teams" at bounding box center [43, 133] width 25 height 13
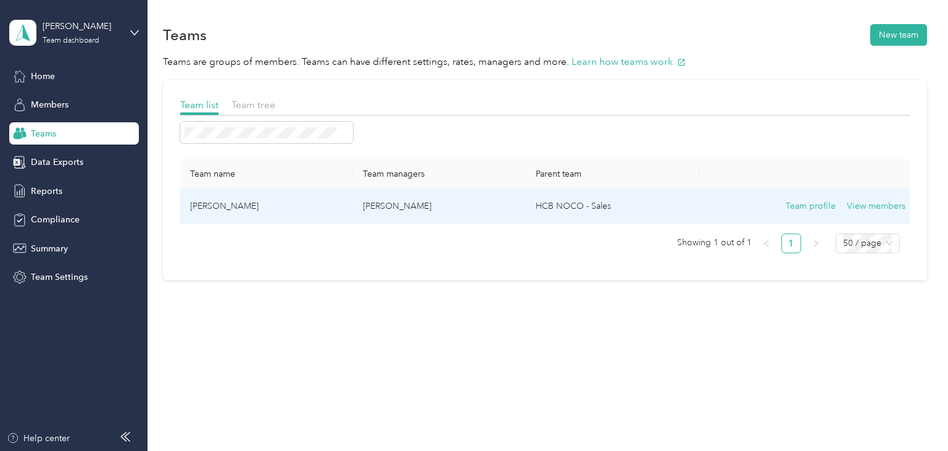
click at [384, 210] on p "[PERSON_NAME]" at bounding box center [439, 206] width 153 height 14
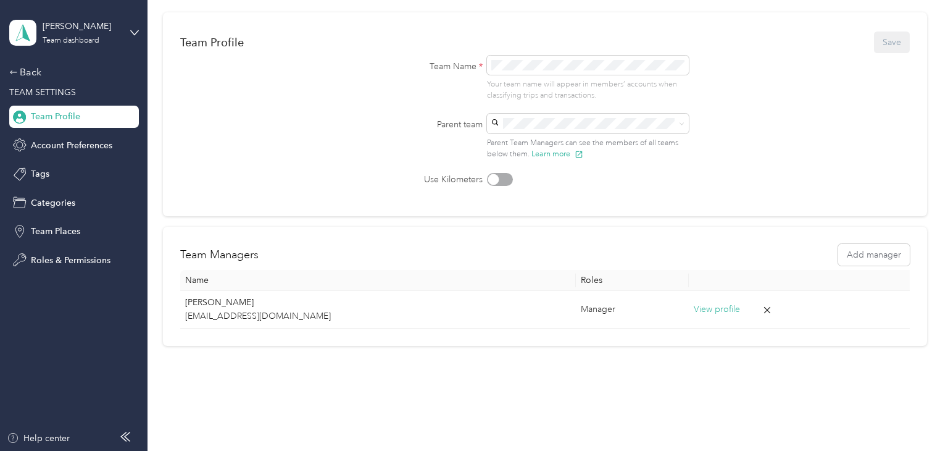
scroll to position [111, 0]
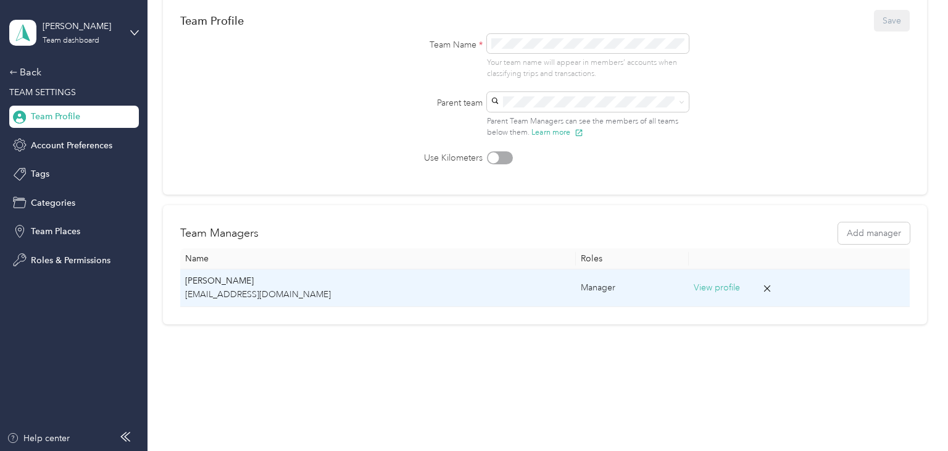
click at [229, 283] on p "[PERSON_NAME]" at bounding box center [378, 281] width 386 height 14
click at [240, 294] on p "[EMAIL_ADDRESS][DOMAIN_NAME]" at bounding box center [378, 295] width 386 height 14
click at [249, 278] on p "[PERSON_NAME]" at bounding box center [378, 281] width 386 height 14
click at [581, 288] on div "Manager" at bounding box center [632, 288] width 103 height 14
click at [694, 287] on button "View profile" at bounding box center [717, 288] width 46 height 14
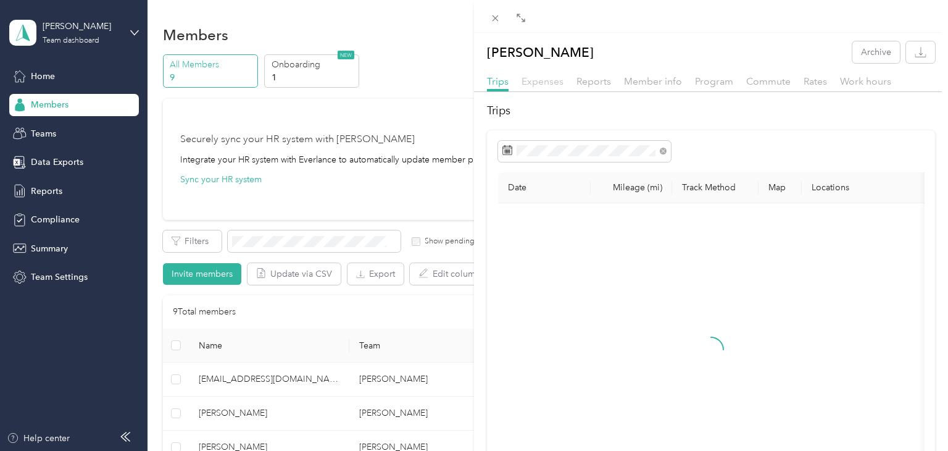
click at [547, 85] on span "Expenses" at bounding box center [543, 81] width 42 height 12
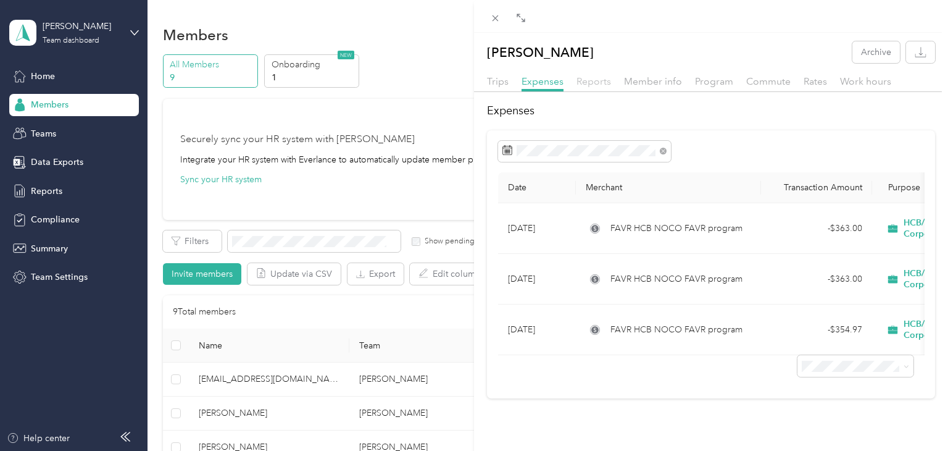
click at [609, 81] on span "Reports" at bounding box center [594, 81] width 35 height 12
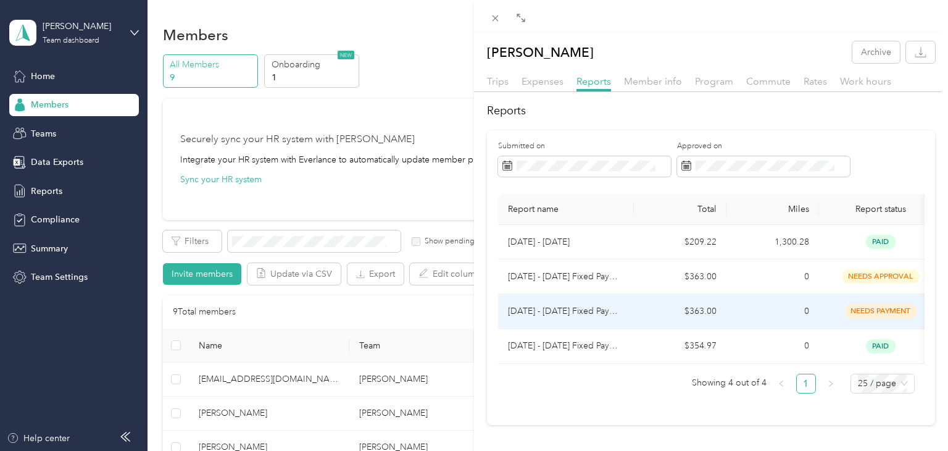
click at [575, 311] on p "[DATE] - [DATE] Fixed Payment" at bounding box center [566, 311] width 116 height 14
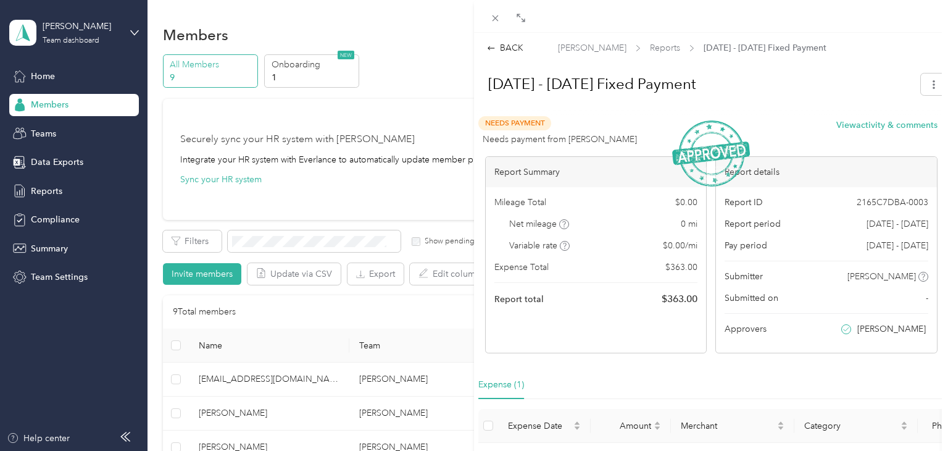
click at [767, 99] on h1 "[DATE] - [DATE] Fixed Payment" at bounding box center [693, 84] width 437 height 30
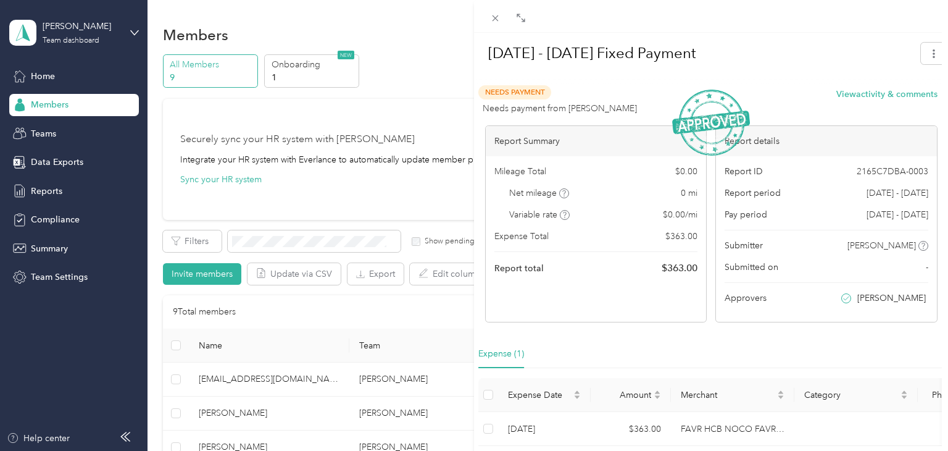
scroll to position [101, 0]
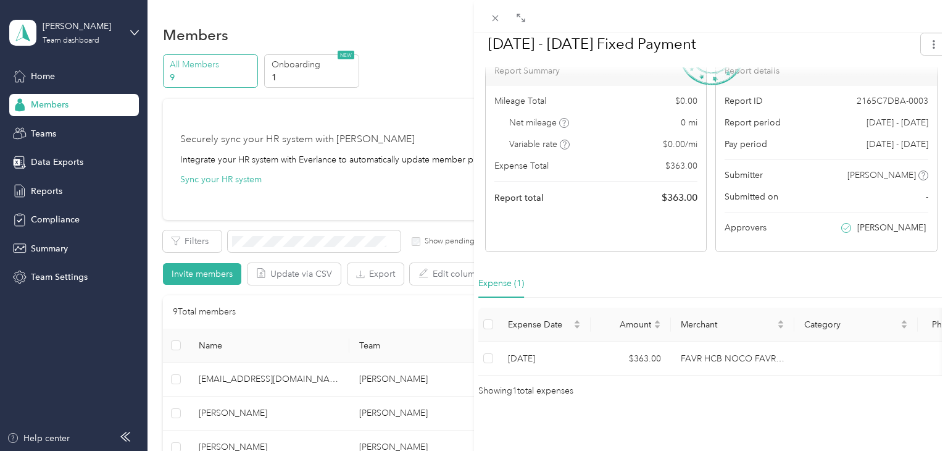
click at [756, 277] on div "Expense (1)" at bounding box center [711, 283] width 466 height 28
click at [380, 311] on div "BACK [PERSON_NAME] Reports [DATE] - [DATE] Fixed Payment [DATE] - [DATE] Fixed …" at bounding box center [474, 225] width 948 height 451
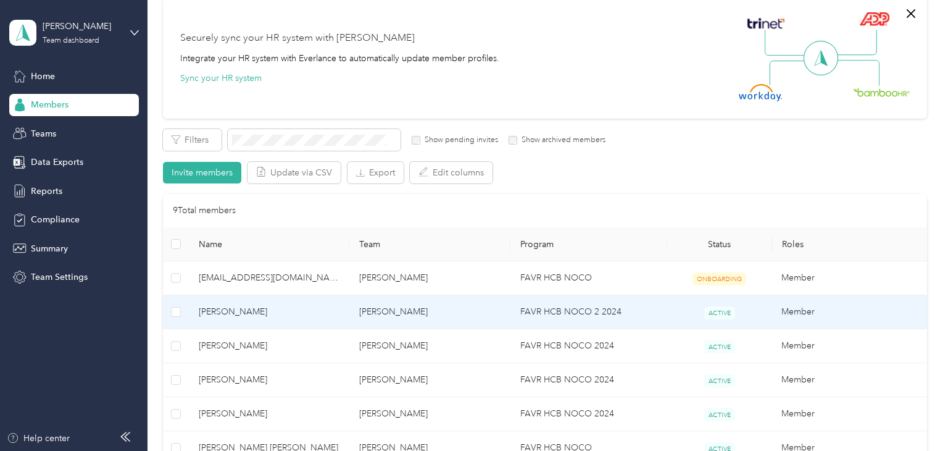
scroll to position [315, 0]
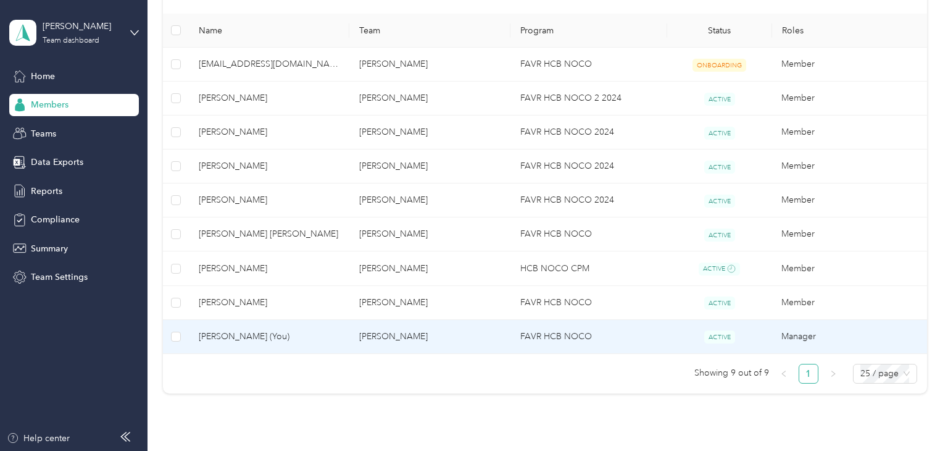
click at [429, 339] on td "[PERSON_NAME]" at bounding box center [429, 337] width 161 height 34
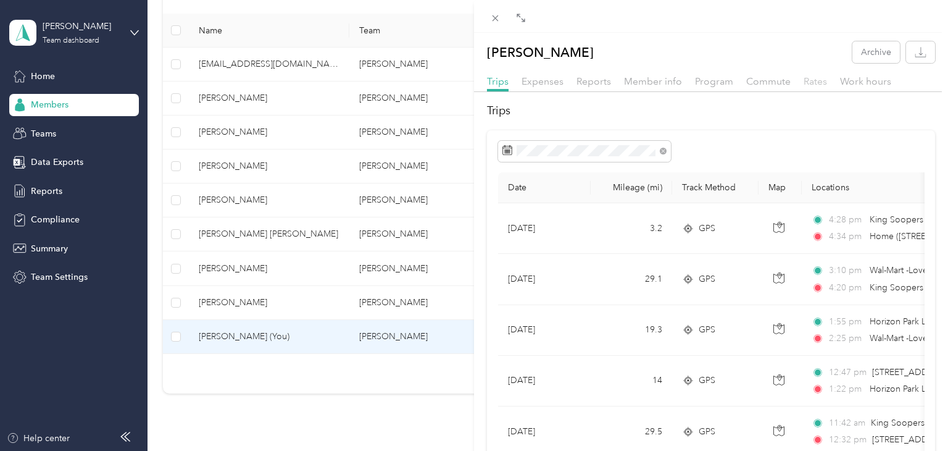
click at [804, 81] on span "Rates" at bounding box center [815, 81] width 23 height 12
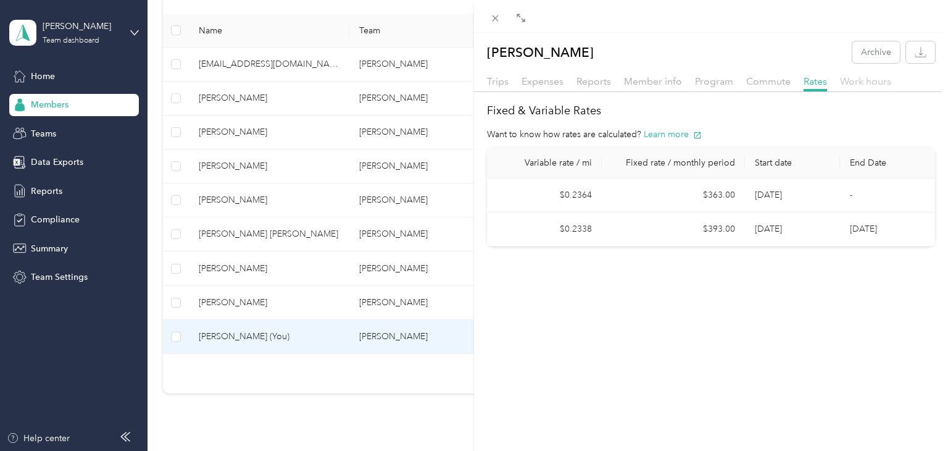
click at [849, 79] on span "Work hours" at bounding box center [865, 81] width 51 height 12
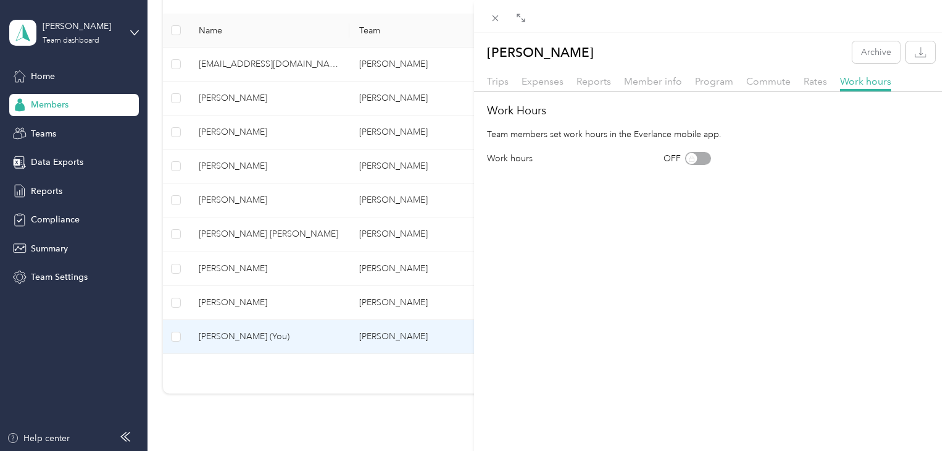
click at [701, 161] on div "OFF" at bounding box center [688, 158] width 48 height 13
click at [695, 161] on div "OFF" at bounding box center [688, 158] width 48 height 13
click at [707, 158] on div "OFF" at bounding box center [688, 158] width 48 height 13
click at [371, 300] on div "[PERSON_NAME] Archive Trips Expenses Reports Member info Program Commute Rates …" at bounding box center [474, 225] width 948 height 451
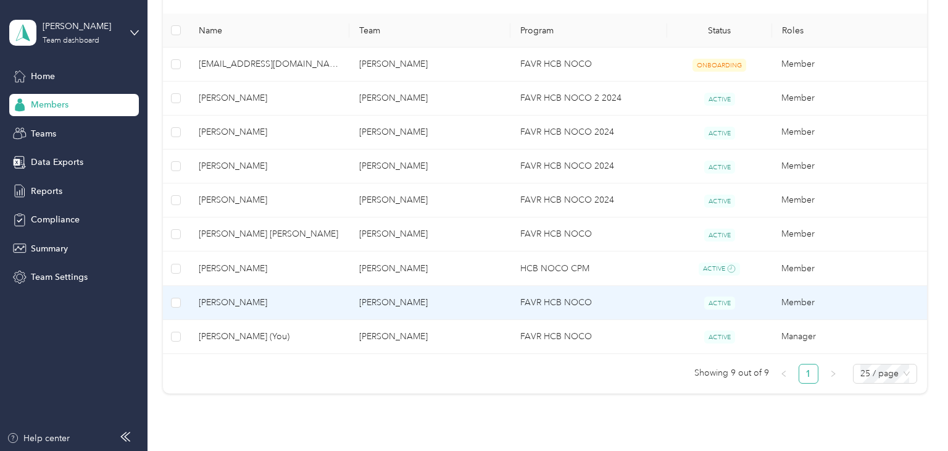
click at [235, 301] on span "[PERSON_NAME]" at bounding box center [269, 303] width 141 height 14
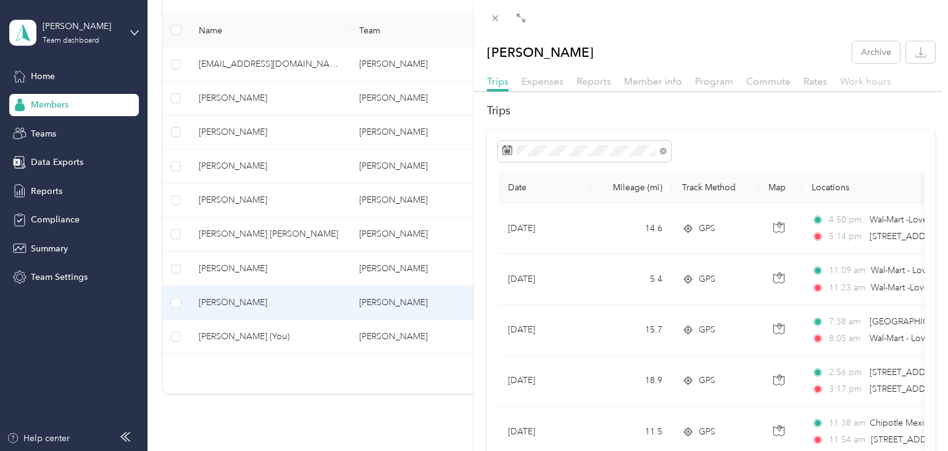
click at [848, 83] on span "Work hours" at bounding box center [865, 81] width 51 height 12
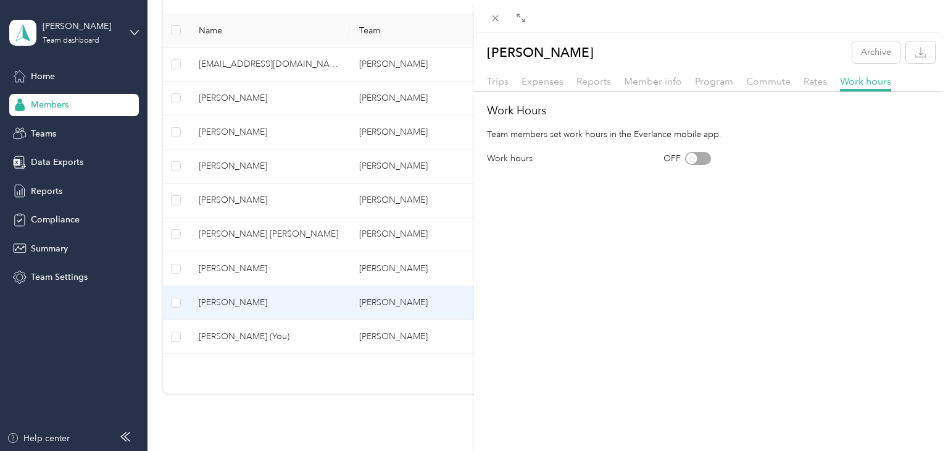
click at [692, 157] on div "OFF" at bounding box center [688, 158] width 48 height 13
drag, startPoint x: 692, startPoint y: 157, endPoint x: 704, endPoint y: 156, distance: 11.8
click at [704, 156] on div "OFF" at bounding box center [688, 158] width 48 height 13
click at [703, 161] on div "OFF" at bounding box center [688, 158] width 48 height 13
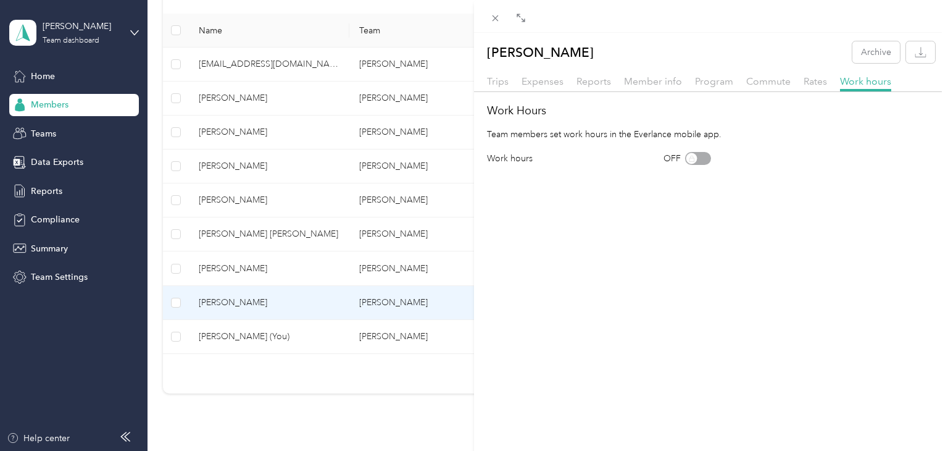
click at [703, 161] on div "OFF" at bounding box center [688, 158] width 48 height 13
click at [670, 87] on div "Member info" at bounding box center [653, 81] width 58 height 15
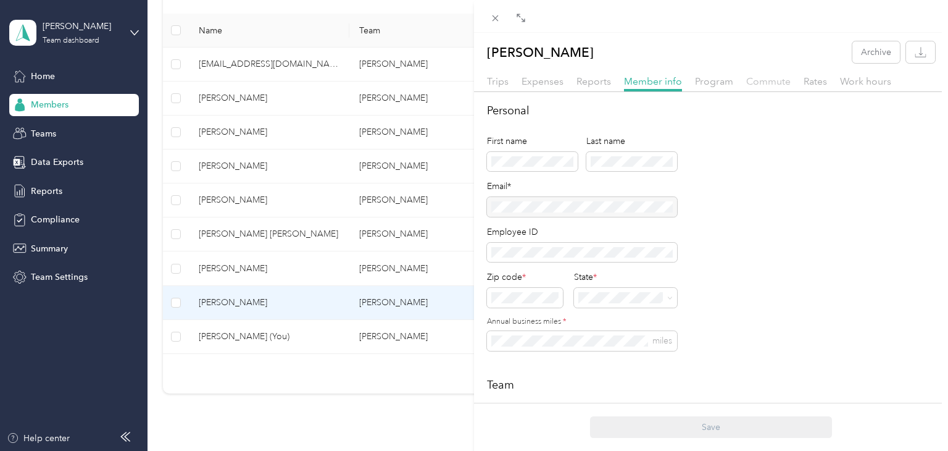
click at [777, 80] on span "Commute" at bounding box center [768, 81] width 44 height 12
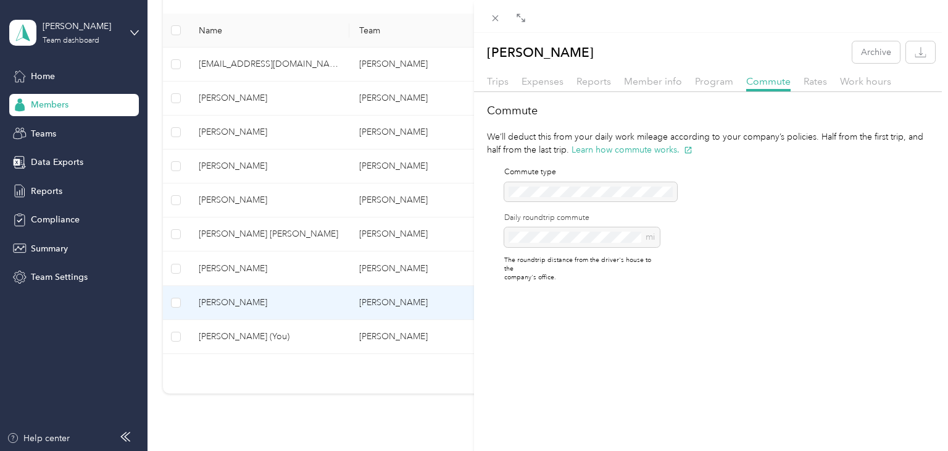
click at [516, 90] on div "Trips Expenses Reports Member info Program Commute Rates Work hours" at bounding box center [711, 83] width 474 height 18
click at [545, 83] on span "Expenses" at bounding box center [543, 81] width 42 height 12
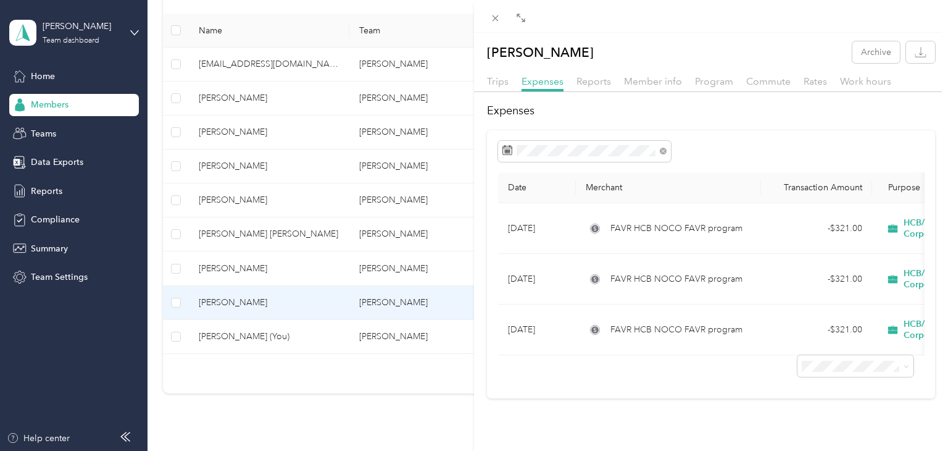
click at [485, 311] on div "Expenses Date Merchant Transaction Amount Purpose Report [DATE] FAVR HCB NOCO F…" at bounding box center [711, 250] width 474 height 296
click at [485, 412] on div "[PERSON_NAME] Archive Trips Expenses Reports Member info Program Commute Rates …" at bounding box center [711, 258] width 474 height 451
